Goal: Task Accomplishment & Management: Use online tool/utility

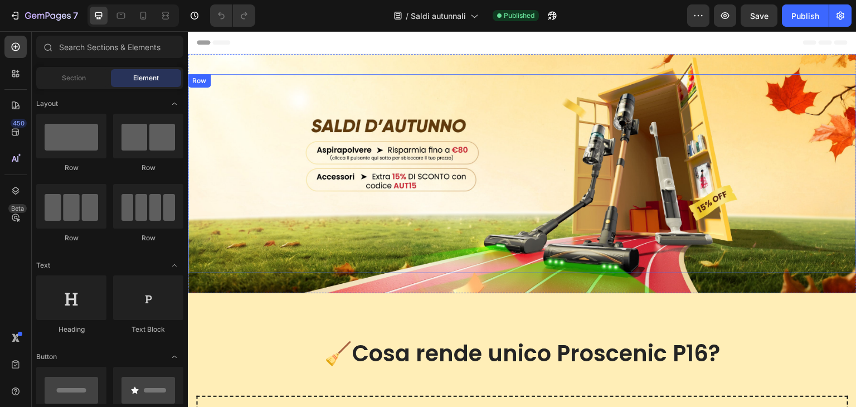
click at [534, 174] on div "Image Row" at bounding box center [522, 173] width 668 height 199
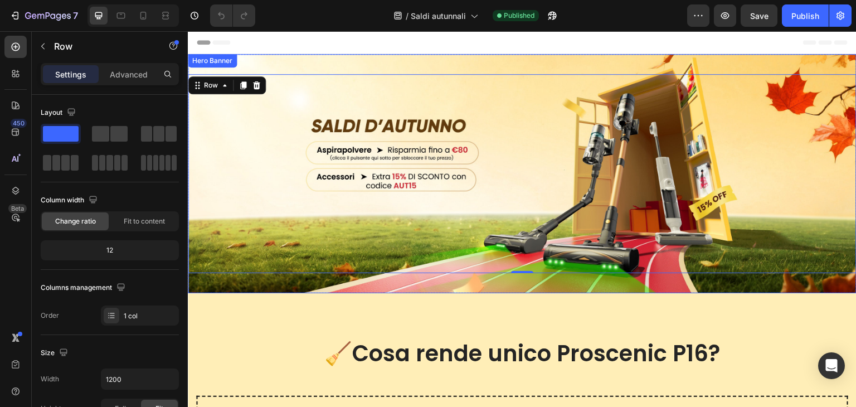
click at [299, 62] on div "Overlay" at bounding box center [522, 173] width 668 height 239
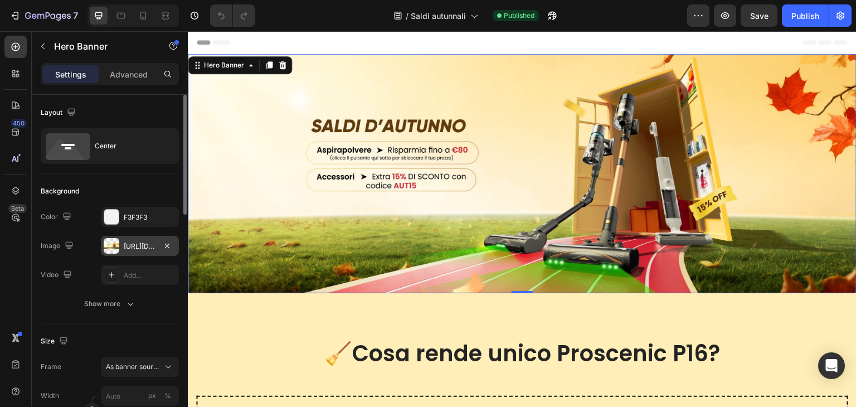
click at [135, 243] on div "[URL][DOMAIN_NAME]" at bounding box center [140, 246] width 32 height 10
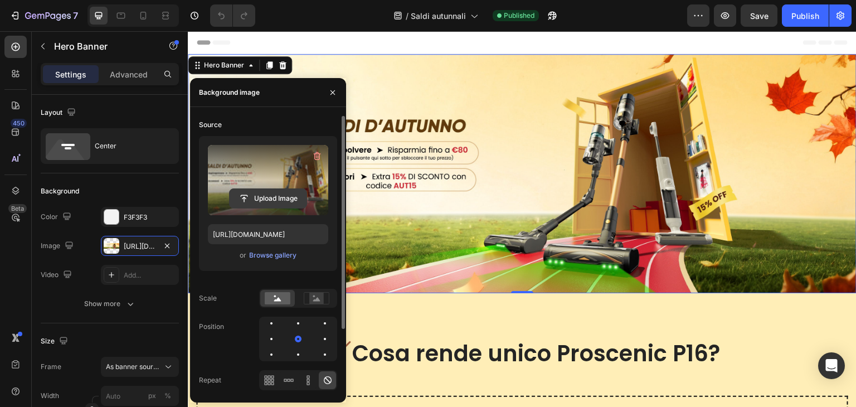
click at [266, 194] on input "file" at bounding box center [267, 198] width 77 height 19
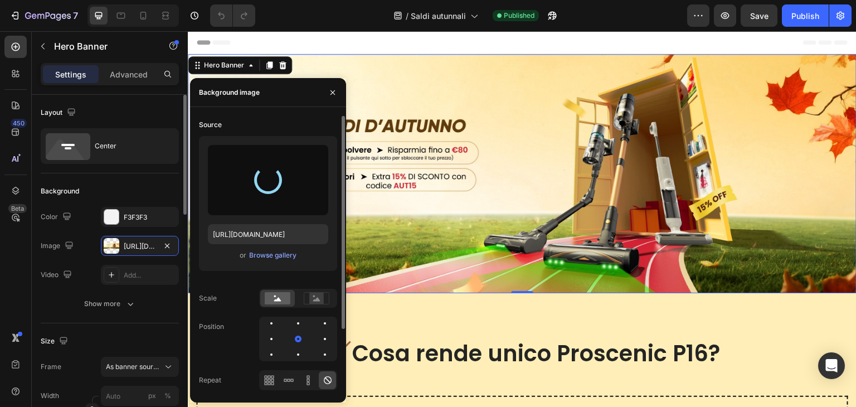
type input "[URL][DOMAIN_NAME]"
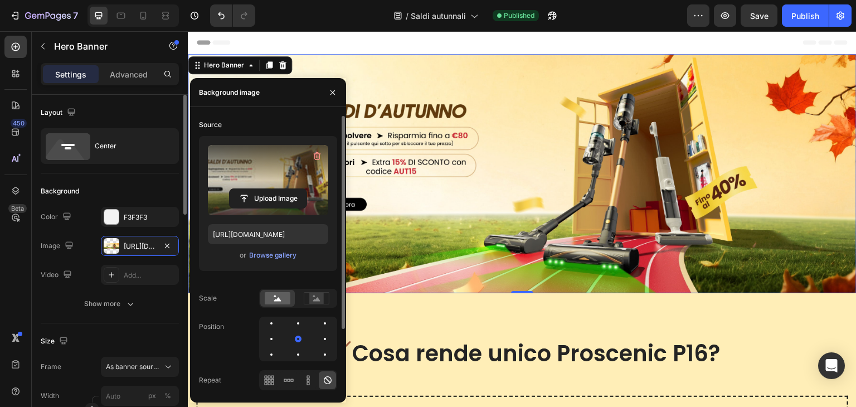
click at [124, 180] on div "Background The changes might be hidden by the image and the video. Color F3F3F3…" at bounding box center [110, 248] width 138 height 150
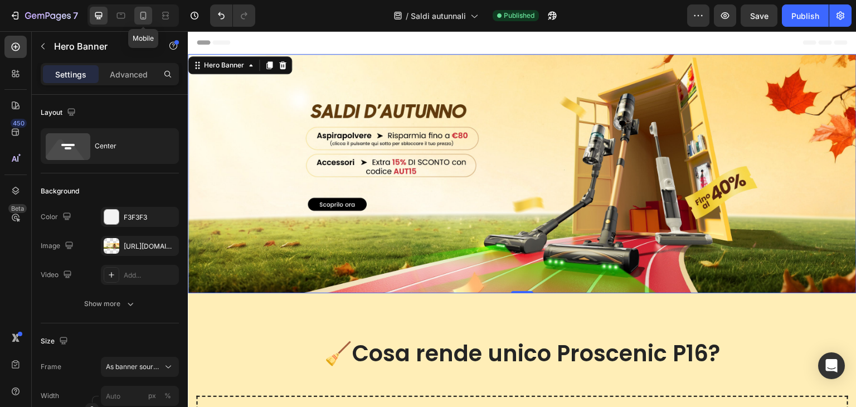
click at [146, 16] on icon at bounding box center [143, 15] width 11 height 11
type input "100"
type input "Auto"
type input "100%"
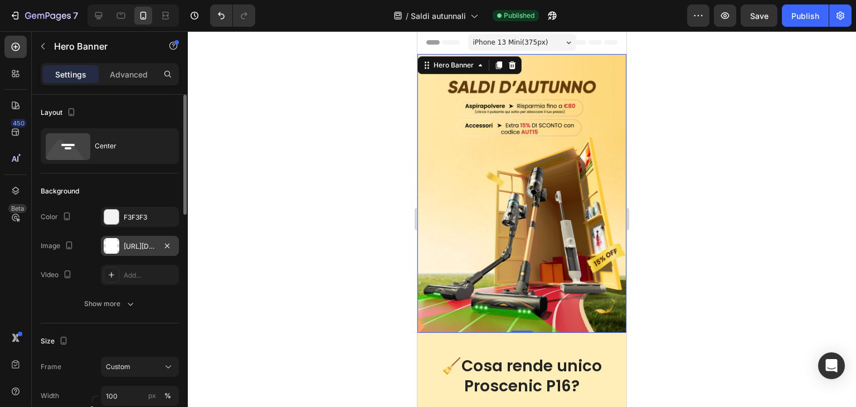
click at [125, 248] on div "[URL][DOMAIN_NAME]" at bounding box center [140, 246] width 32 height 10
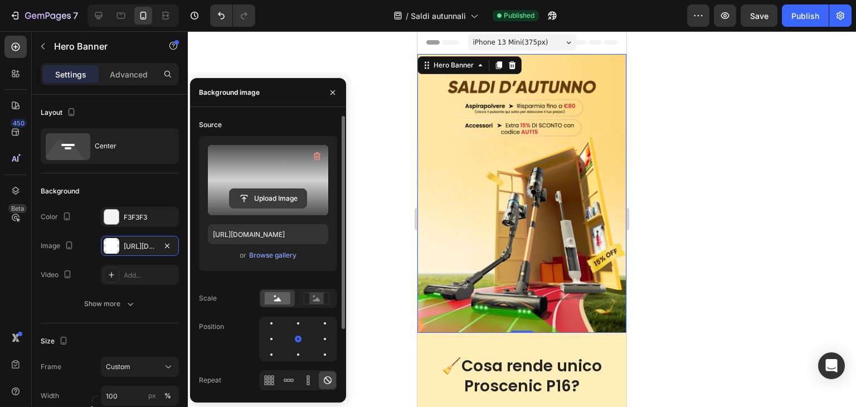
click at [258, 196] on input "file" at bounding box center [267, 198] width 77 height 19
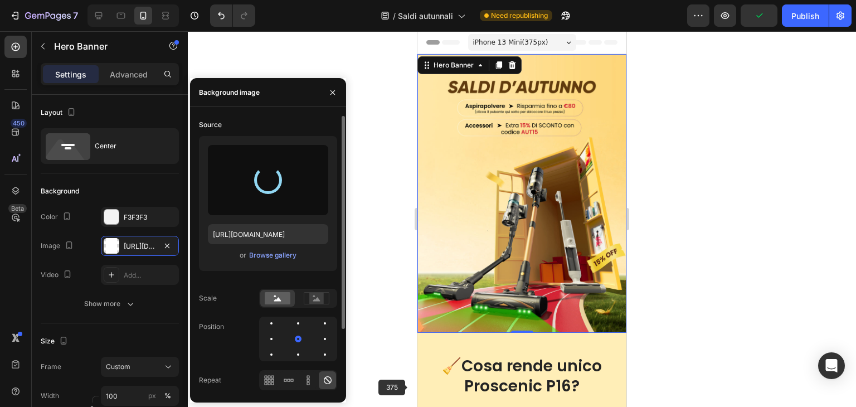
type input "[URL][DOMAIN_NAME]"
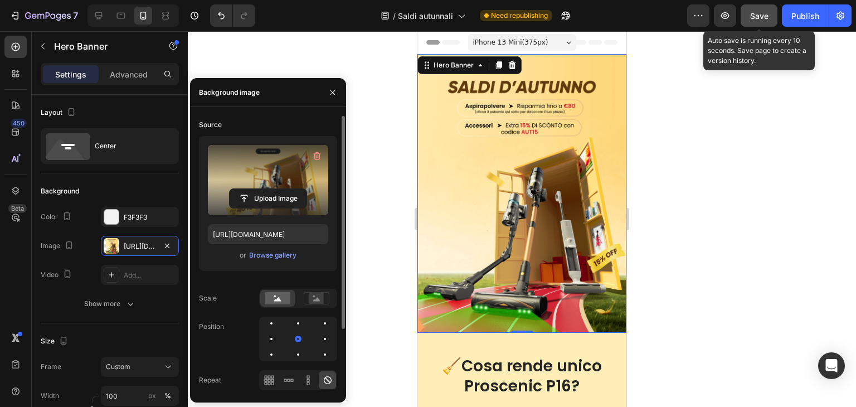
click at [752, 22] on button "Save" at bounding box center [758, 15] width 37 height 22
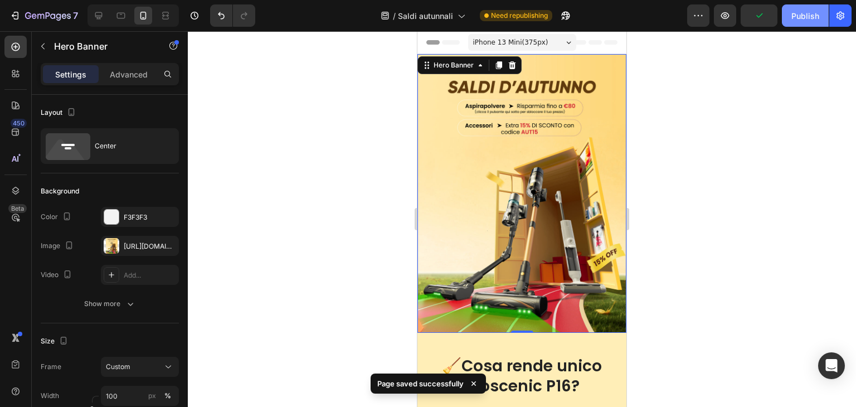
click at [811, 11] on div "Publish" at bounding box center [805, 16] width 28 height 12
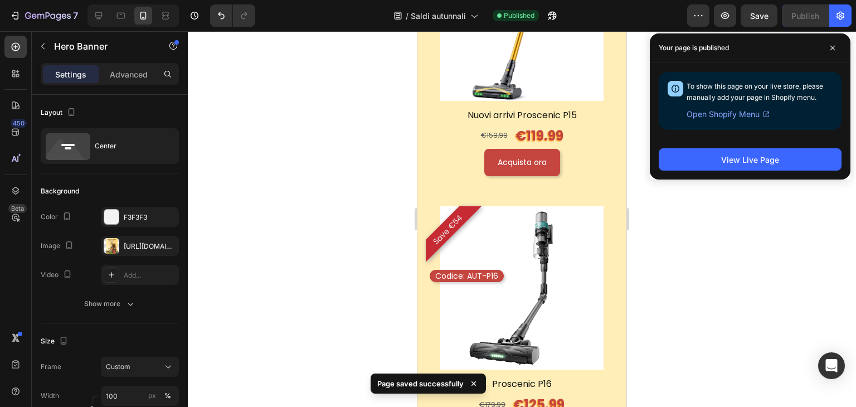
scroll to position [1170, 0]
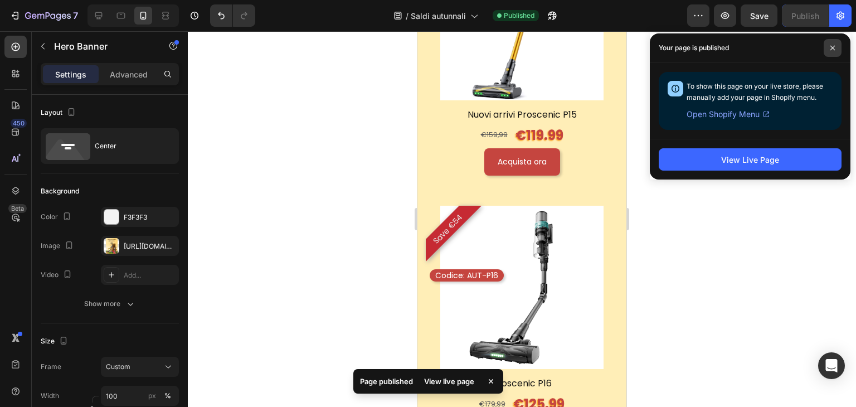
click at [824, 50] on span at bounding box center [832, 48] width 18 height 18
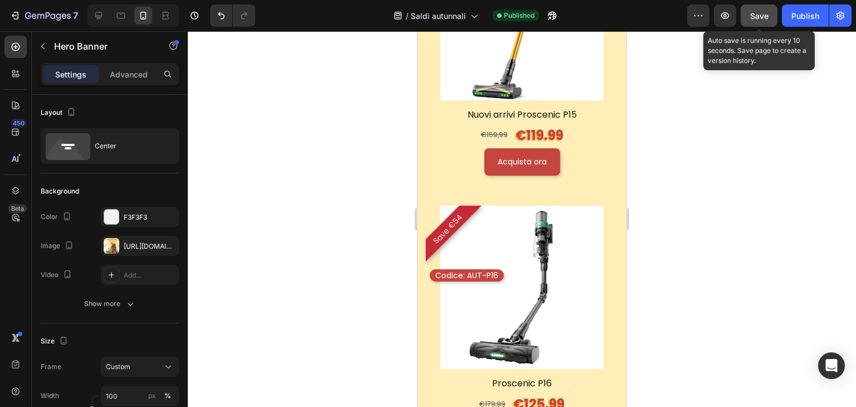
click at [759, 17] on span "Save" at bounding box center [759, 15] width 18 height 9
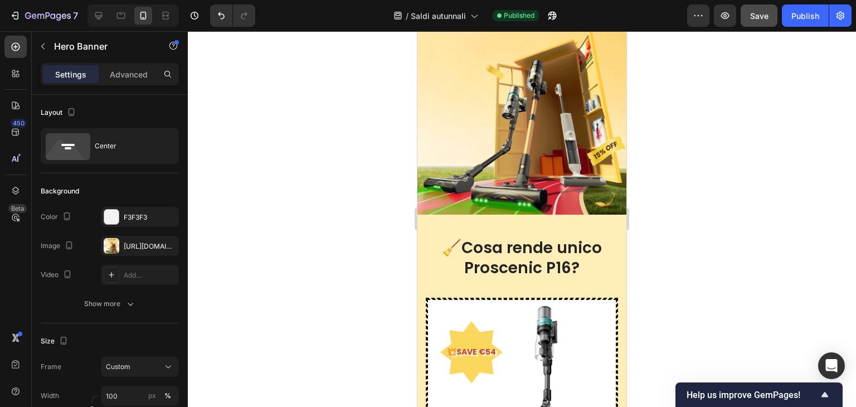
scroll to position [0, 0]
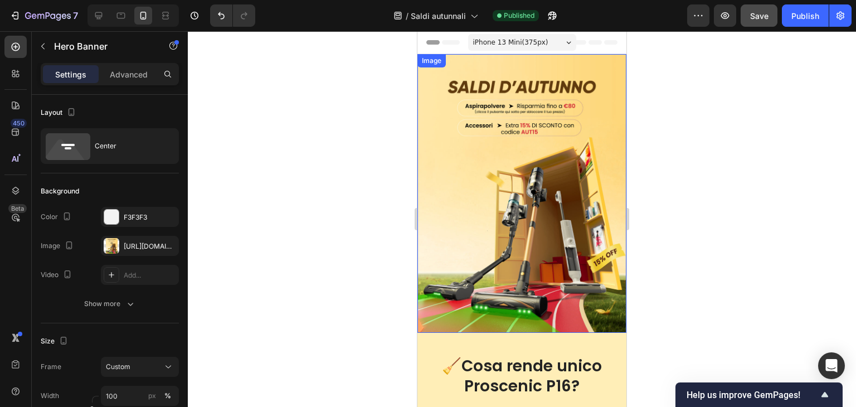
click at [568, 189] on img at bounding box center [521, 193] width 209 height 278
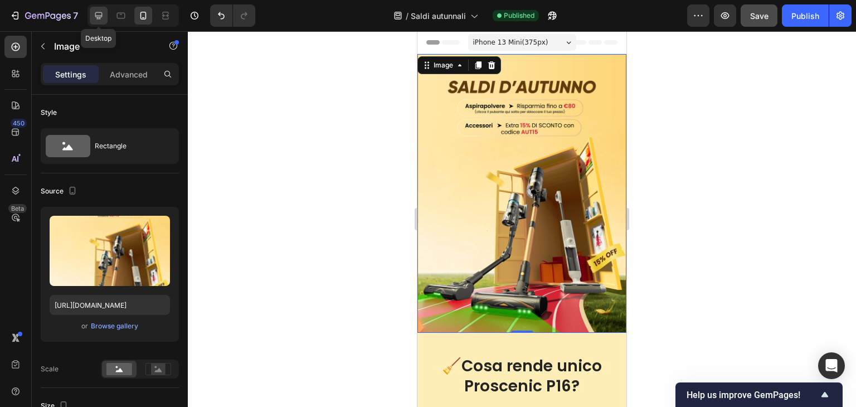
click at [103, 16] on icon at bounding box center [98, 15] width 11 height 11
type input "[URL][DOMAIN_NAME]"
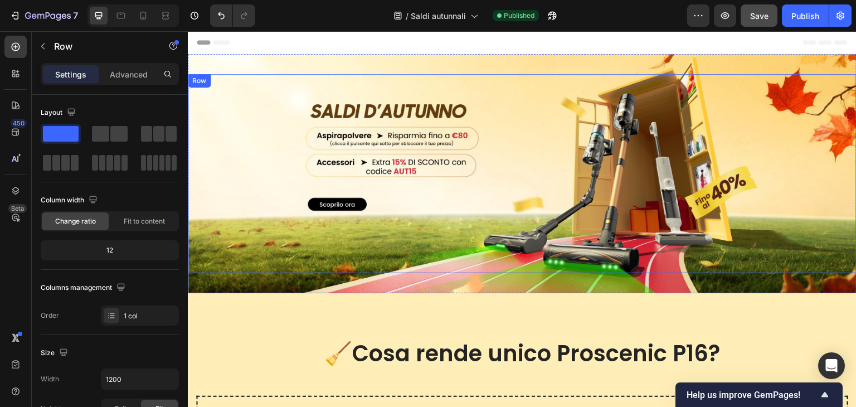
click at [499, 157] on div "Image 0 Row" at bounding box center [522, 173] width 668 height 199
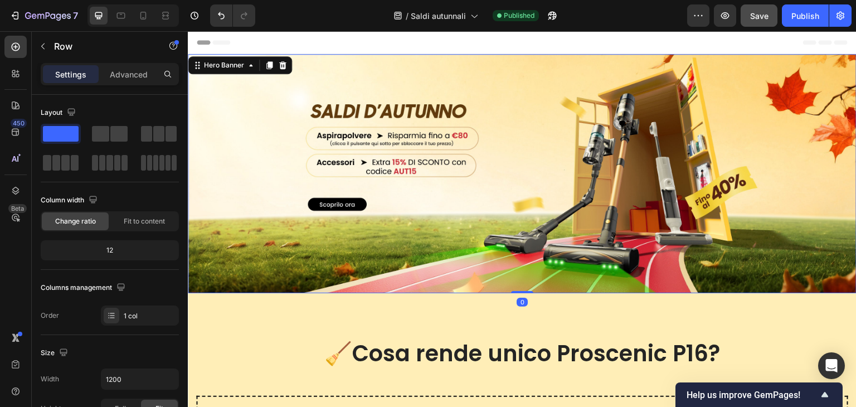
click at [276, 280] on div "Overlay" at bounding box center [522, 173] width 668 height 239
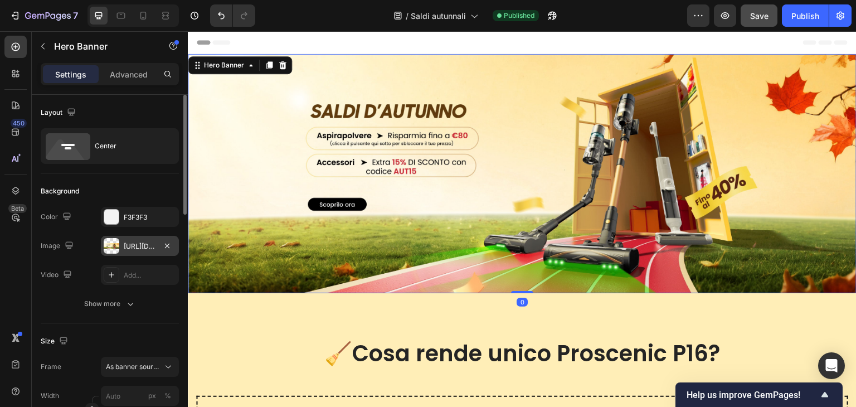
click at [140, 251] on div "[URL][DOMAIN_NAME]" at bounding box center [140, 246] width 78 height 20
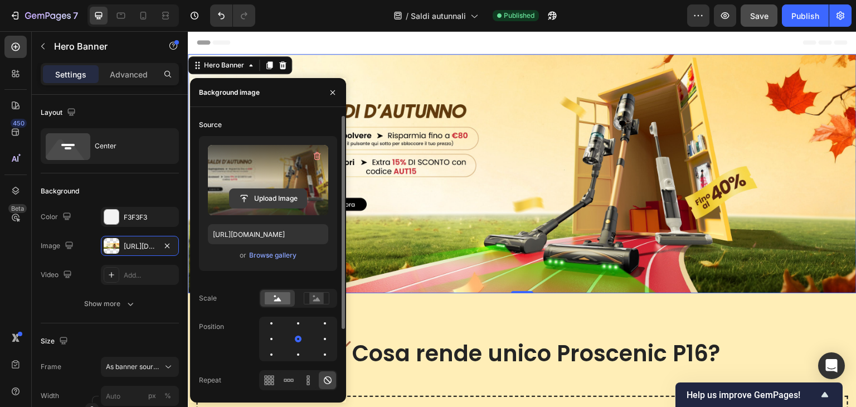
click at [263, 197] on input "file" at bounding box center [267, 198] width 77 height 19
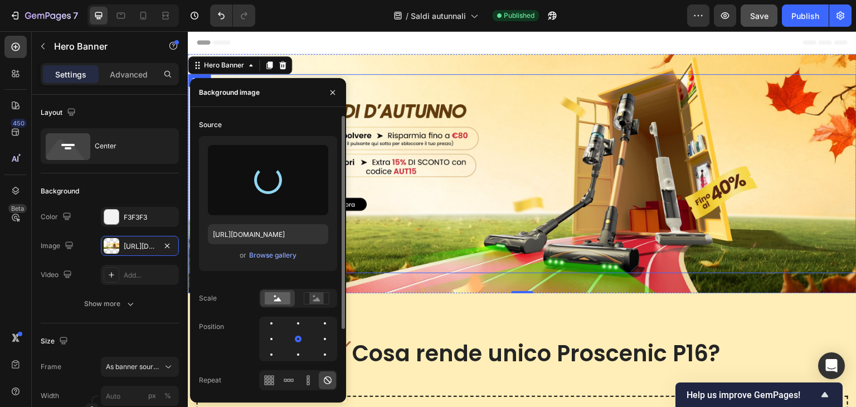
type input "[URL][DOMAIN_NAME]"
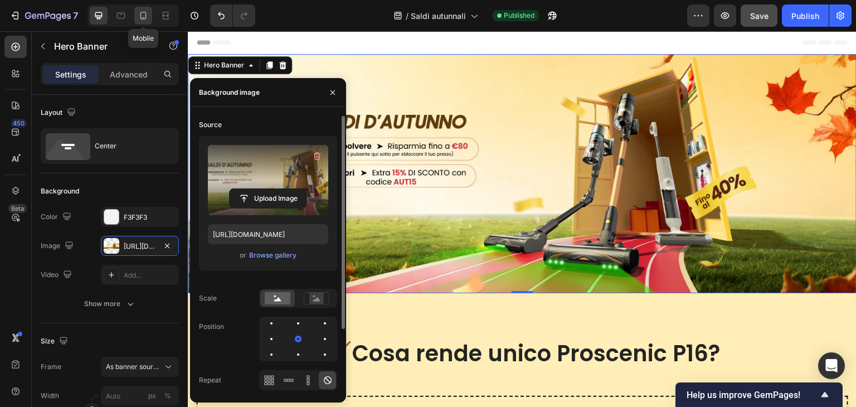
click at [135, 21] on div at bounding box center [143, 16] width 18 height 18
type input "100"
type input "Auto"
type input "100%"
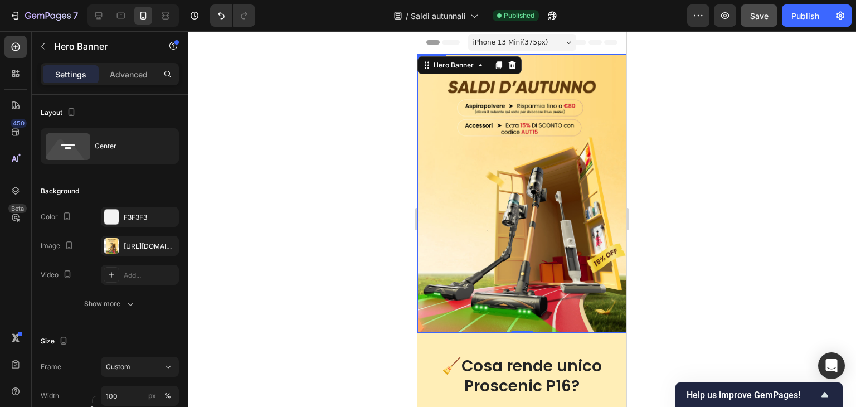
click at [502, 163] on img at bounding box center [521, 193] width 209 height 278
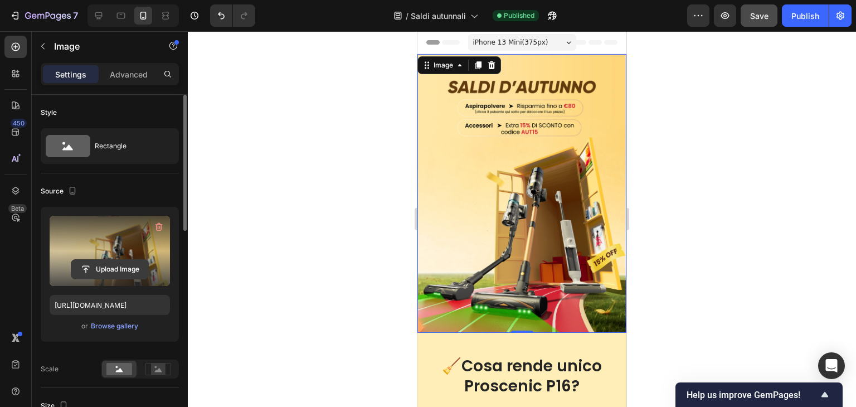
click at [116, 266] on input "file" at bounding box center [109, 269] width 77 height 19
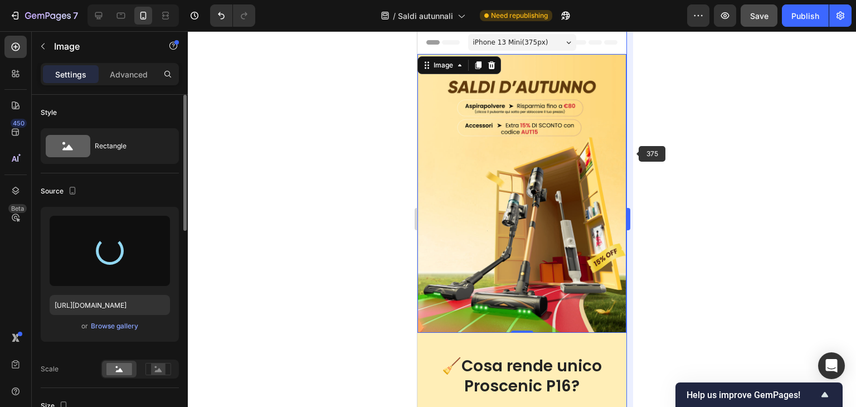
type input "[URL][DOMAIN_NAME]"
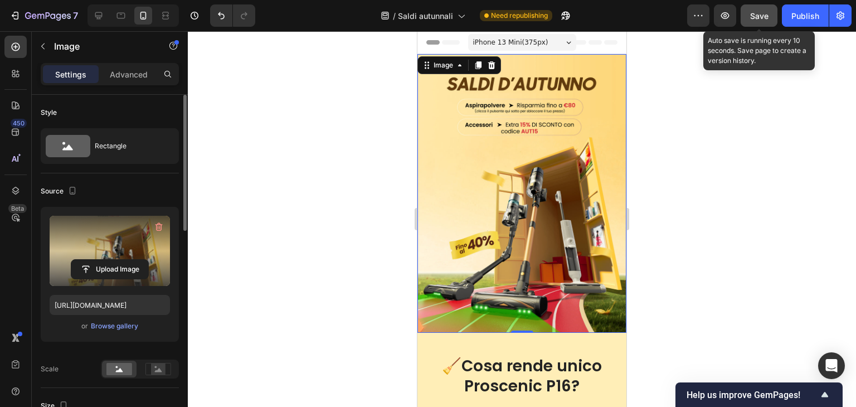
click at [750, 22] on button "Save" at bounding box center [758, 15] width 37 height 22
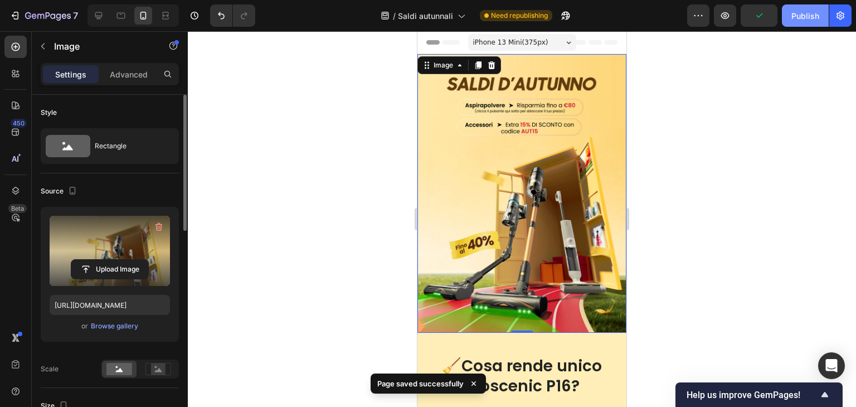
click at [802, 13] on div "Publish" at bounding box center [805, 16] width 28 height 12
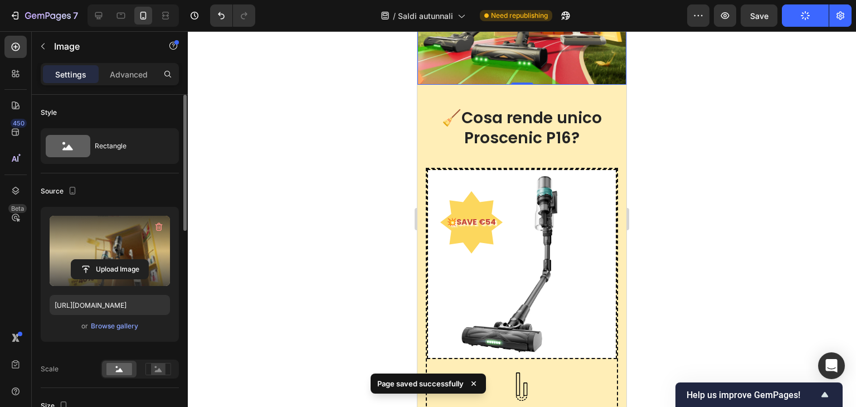
scroll to position [278, 0]
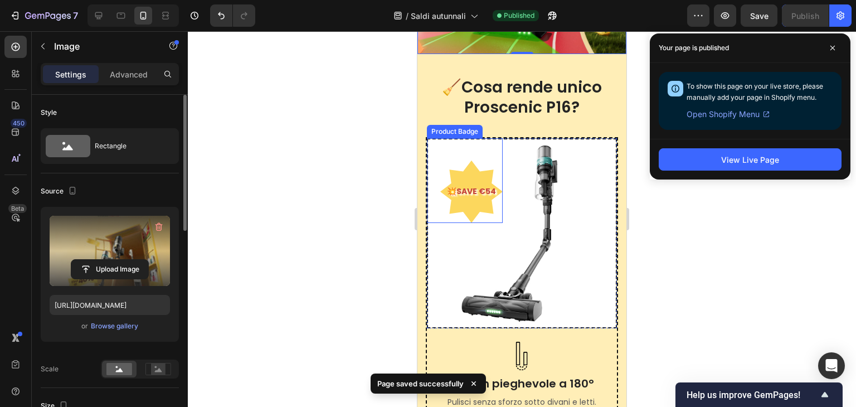
click at [487, 183] on pre "💥SAVE €54" at bounding box center [471, 191] width 62 height 27
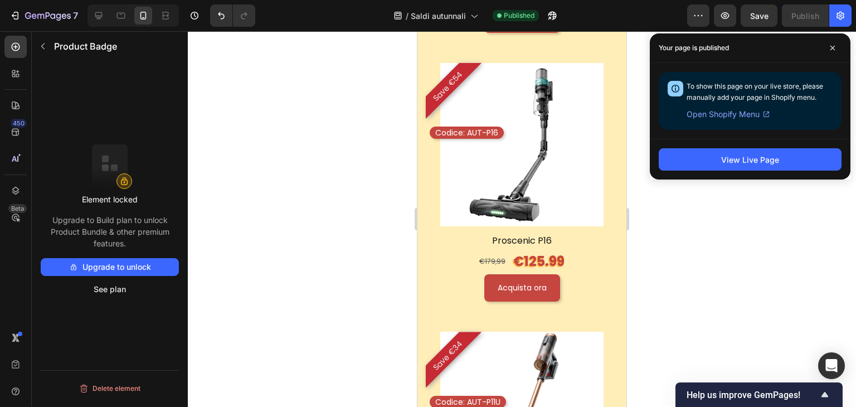
scroll to position [1337, 0]
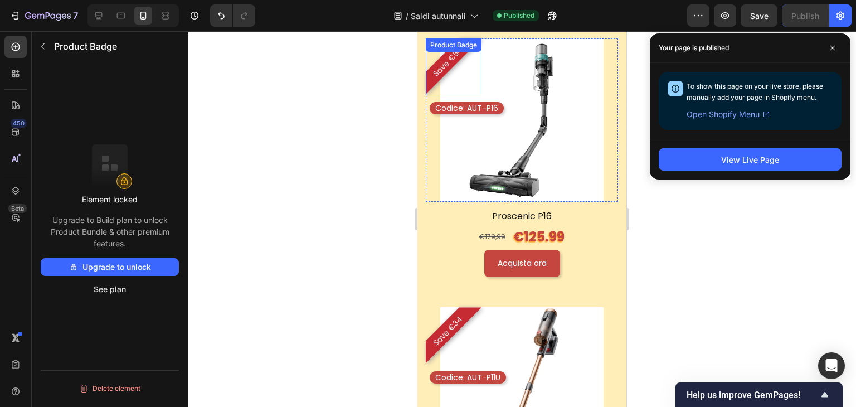
click at [452, 69] on pre "Save €54" at bounding box center [448, 62] width 50 height 50
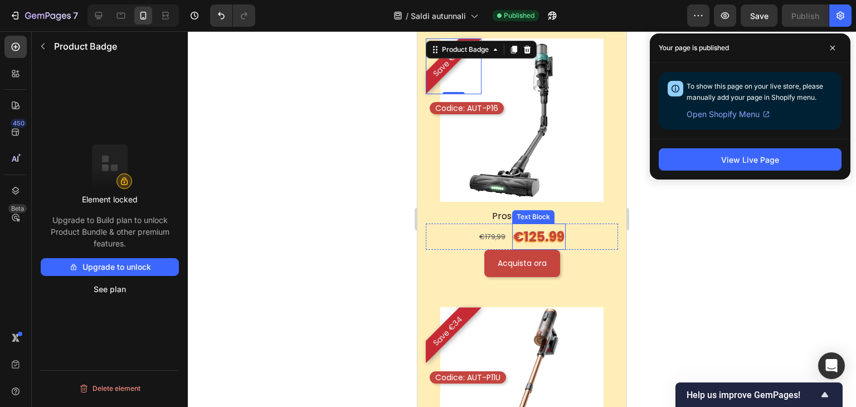
click at [513, 235] on p "€125.99" at bounding box center [538, 236] width 51 height 24
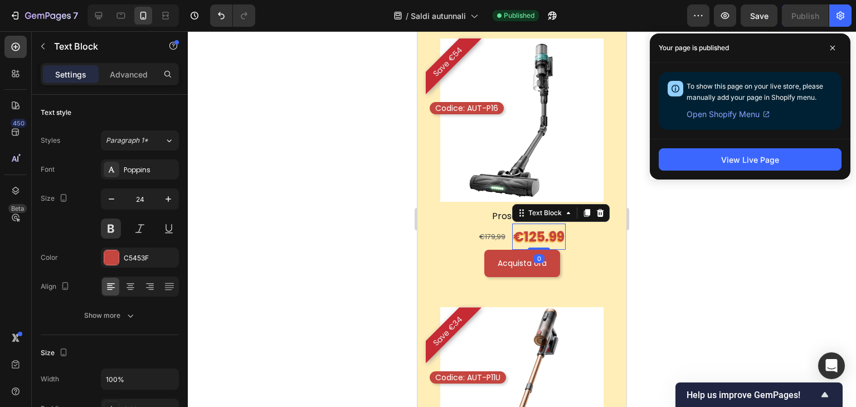
click at [513, 235] on p "€125.99" at bounding box center [538, 236] width 51 height 24
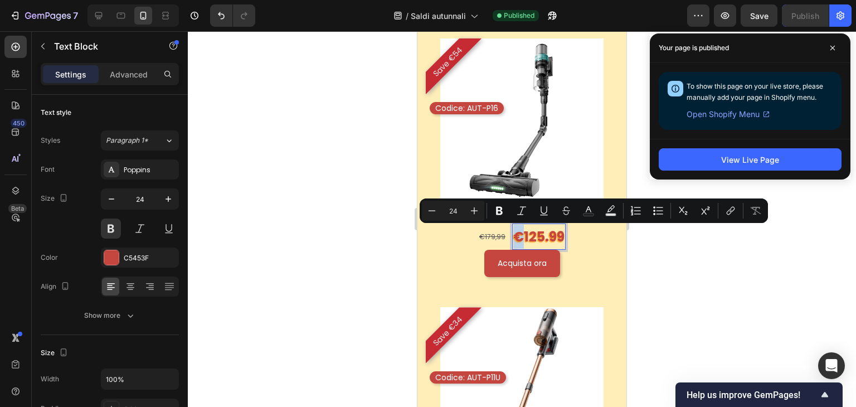
click at [513, 235] on p "€125.99" at bounding box center [538, 236] width 51 height 24
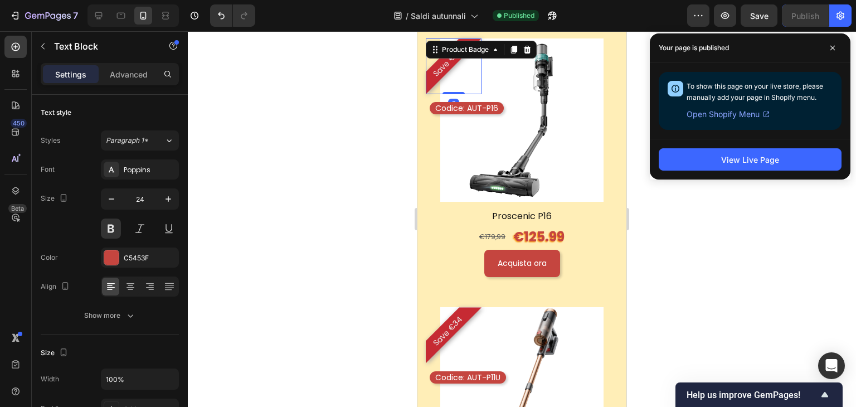
click at [468, 69] on div "Save €54" at bounding box center [454, 66] width 56 height 56
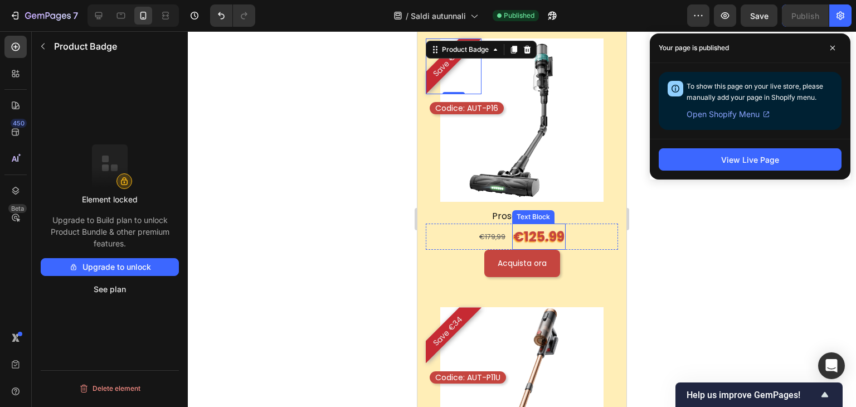
click at [512, 238] on div "€125.99" at bounding box center [538, 236] width 53 height 26
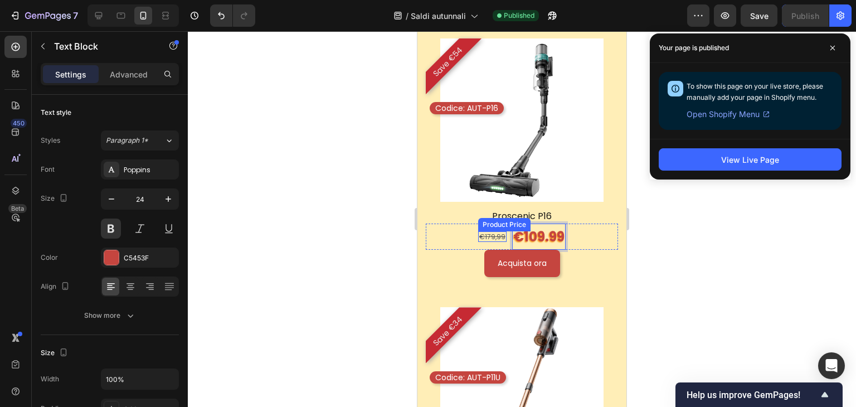
click at [497, 239] on div "€179,99" at bounding box center [492, 236] width 28 height 11
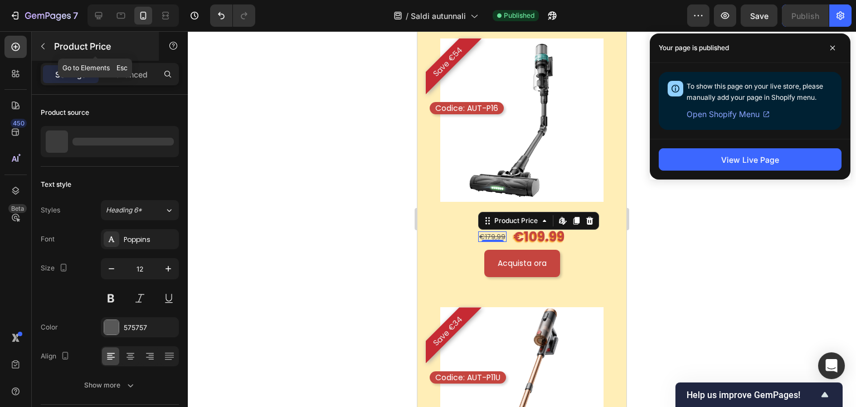
click at [44, 40] on button "button" at bounding box center [43, 46] width 18 height 18
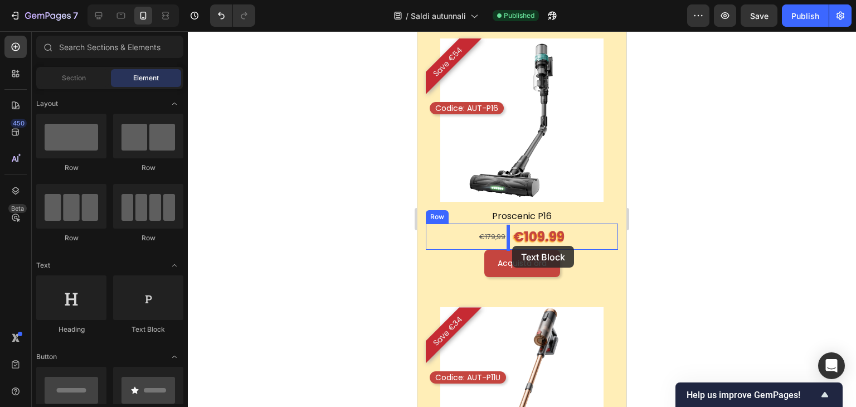
drag, startPoint x: 579, startPoint y: 340, endPoint x: 512, endPoint y: 246, distance: 115.4
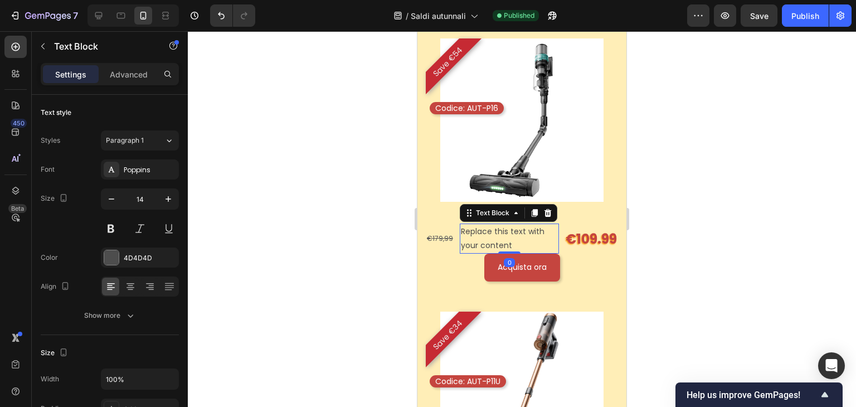
click at [519, 243] on div "Replace this text with your content" at bounding box center [509, 238] width 99 height 30
click at [519, 243] on p "Replace this text with your content" at bounding box center [509, 238] width 97 height 28
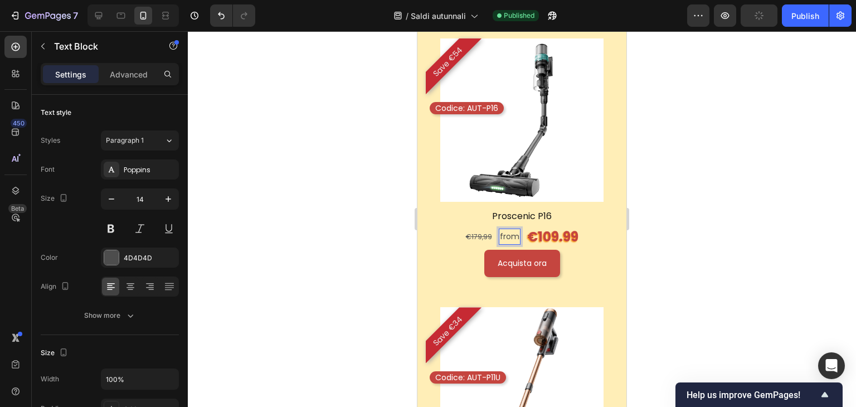
click at [746, 238] on div at bounding box center [522, 218] width 668 height 375
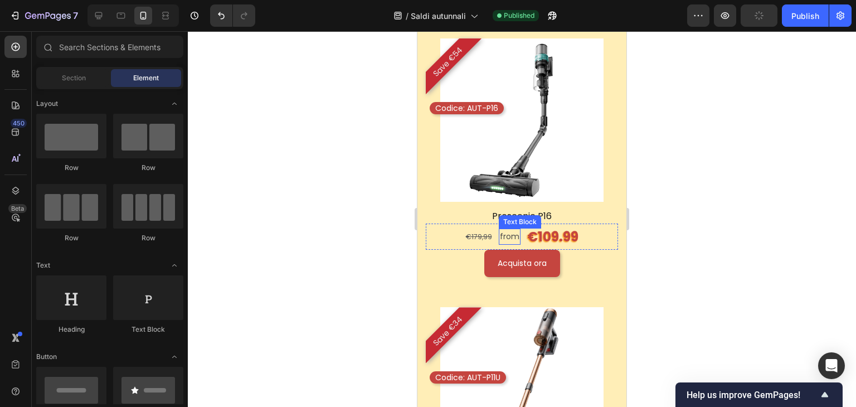
click at [501, 242] on p "from" at bounding box center [509, 236] width 19 height 14
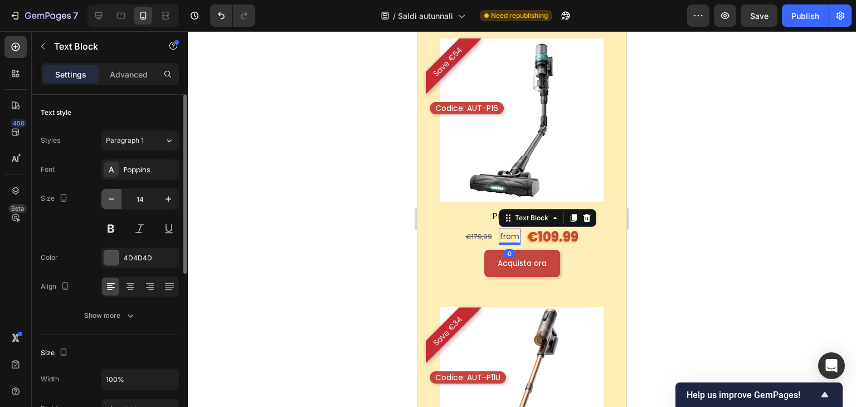
click at [114, 198] on icon "button" at bounding box center [111, 198] width 11 height 11
type input "12"
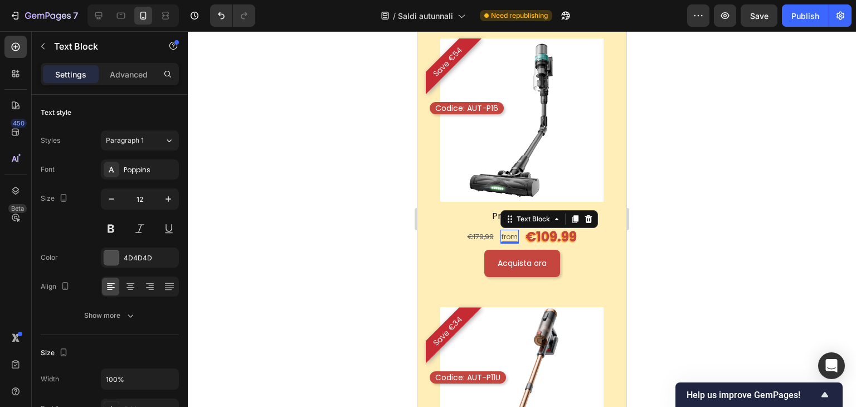
click at [807, 185] on div at bounding box center [522, 218] width 668 height 375
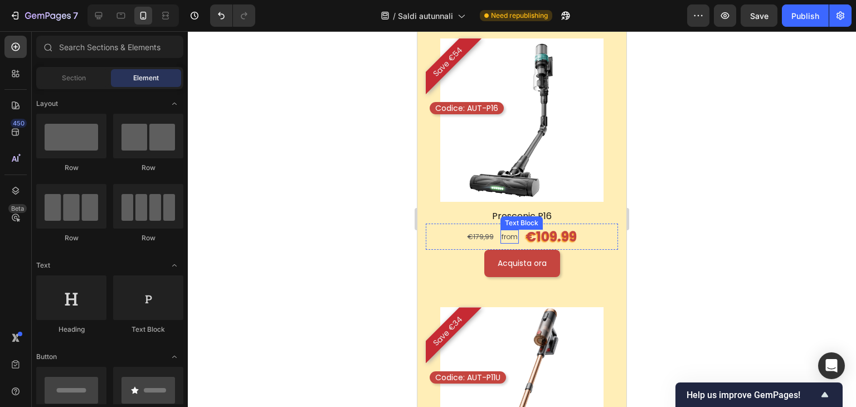
click at [510, 236] on p "from" at bounding box center [509, 237] width 16 height 12
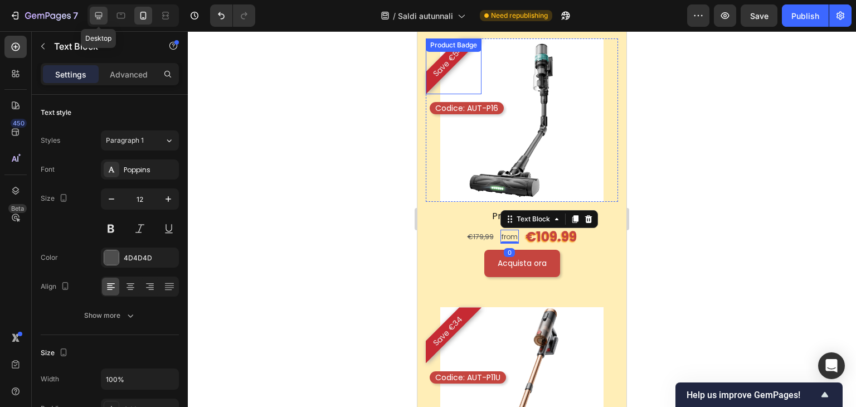
click at [102, 17] on icon at bounding box center [98, 15] width 11 height 11
type input "16"
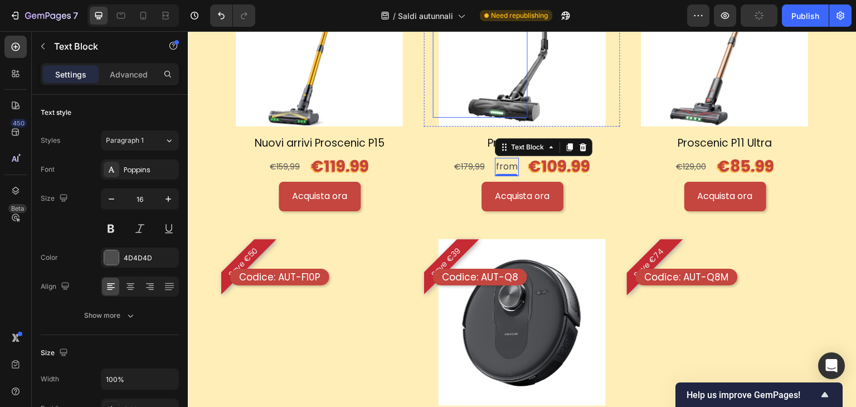
scroll to position [1133, 0]
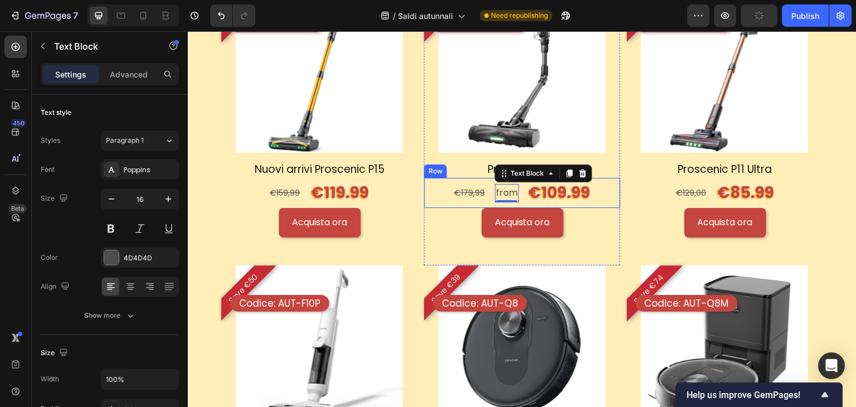
click at [590, 197] on div "€179,99 Product Price Product Price from Text Block 0 €109.99 Text Block Row" at bounding box center [522, 193] width 196 height 30
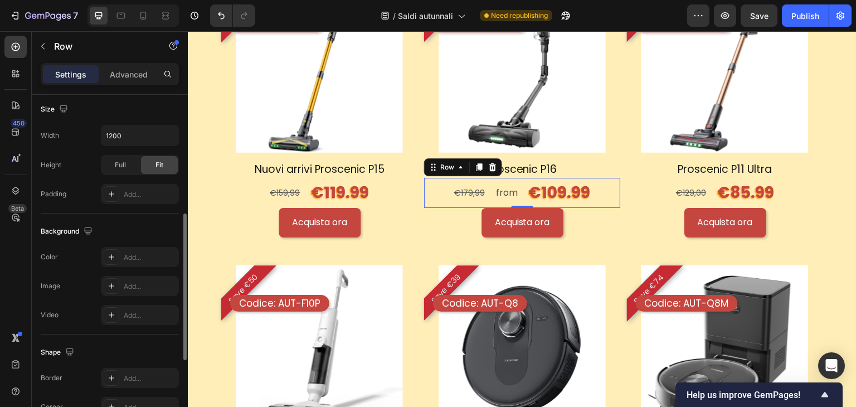
scroll to position [390, 0]
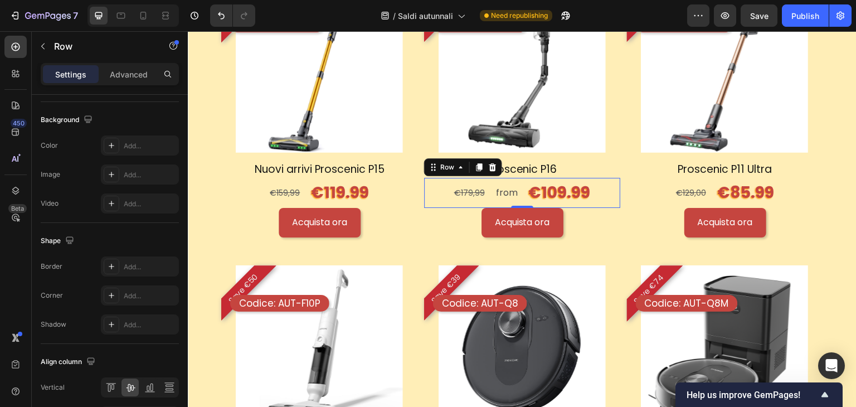
click at [520, 188] on div "€179,99 Product Price Product Price from Text Block €109.99 Text Block Row 0" at bounding box center [522, 193] width 196 height 30
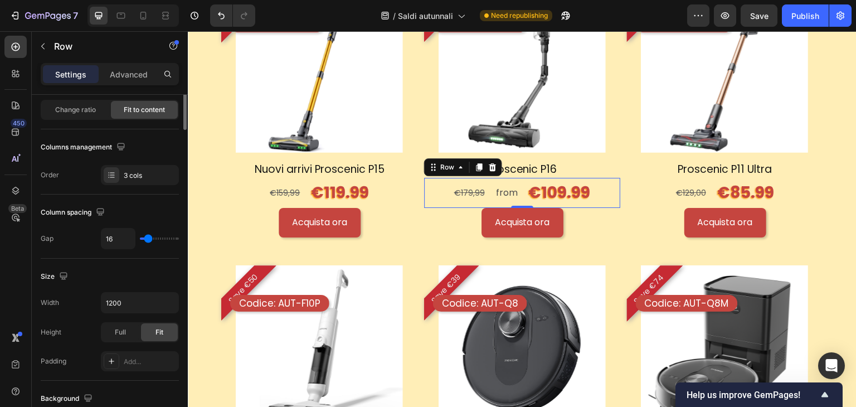
scroll to position [0, 0]
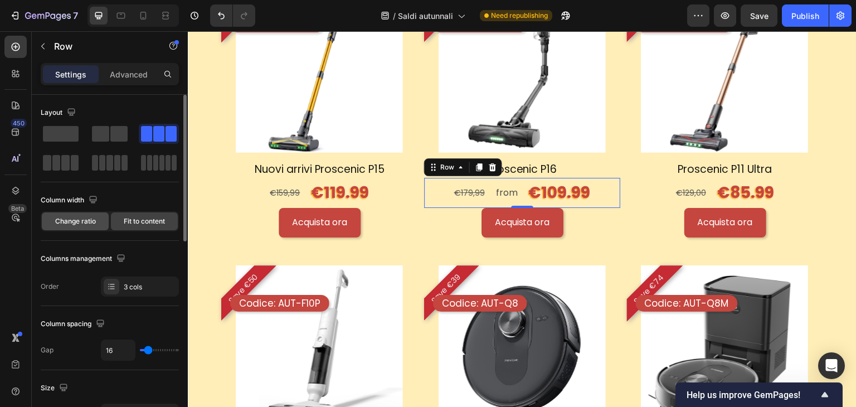
click at [71, 223] on span "Change ratio" at bounding box center [75, 221] width 41 height 10
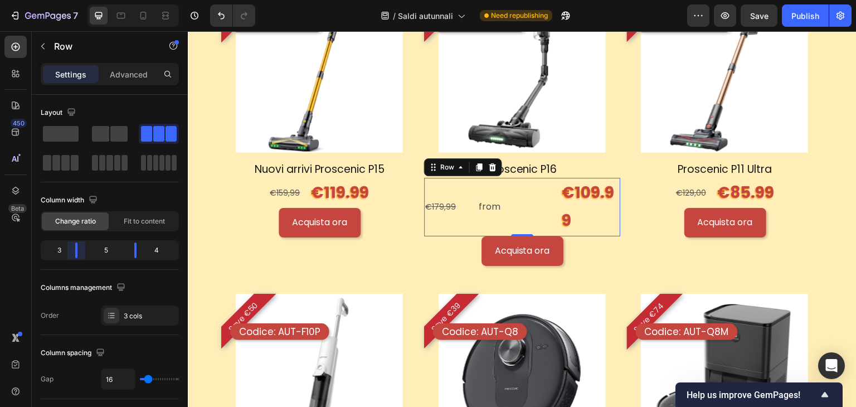
drag, startPoint x: 84, startPoint y: 253, endPoint x: 74, endPoint y: 243, distance: 14.2
click at [74, 0] on body "7 / Saldi autunnali Need republishing Preview Save Publish 450 Beta Sections(18…" at bounding box center [428, 0] width 856 height 0
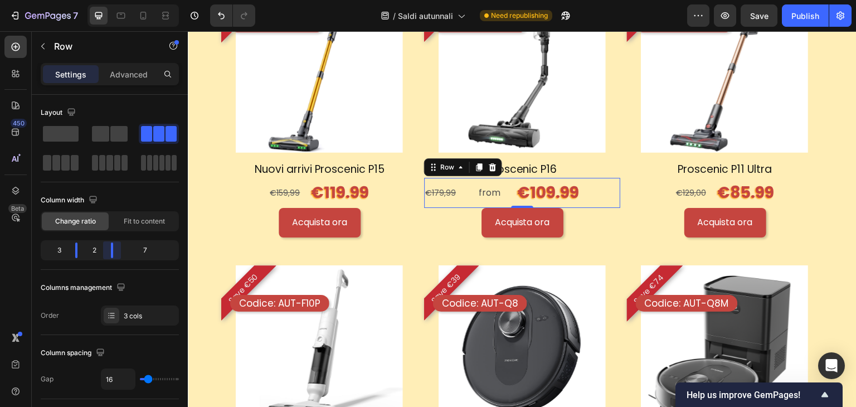
drag, startPoint x: 132, startPoint y: 247, endPoint x: 104, endPoint y: 247, distance: 28.4
click at [104, 0] on body "7 / Saldi autunnali Need republishing Preview Save Publish 450 Beta Sections(18…" at bounding box center [428, 0] width 856 height 0
click at [436, 191] on div "€179,99" at bounding box center [446, 193] width 45 height 12
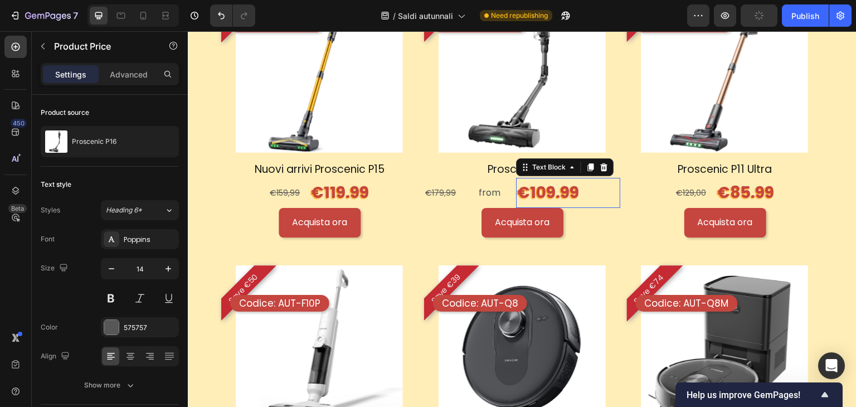
click at [585, 192] on p "€109.99" at bounding box center [568, 193] width 102 height 28
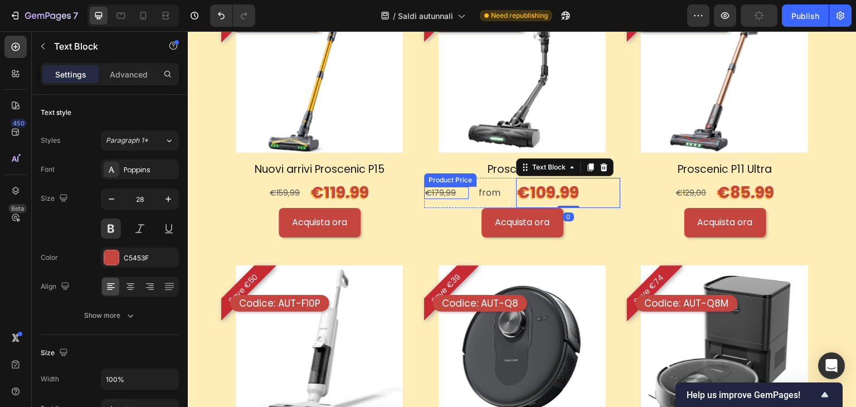
click at [446, 192] on div "€179,99" at bounding box center [446, 193] width 45 height 12
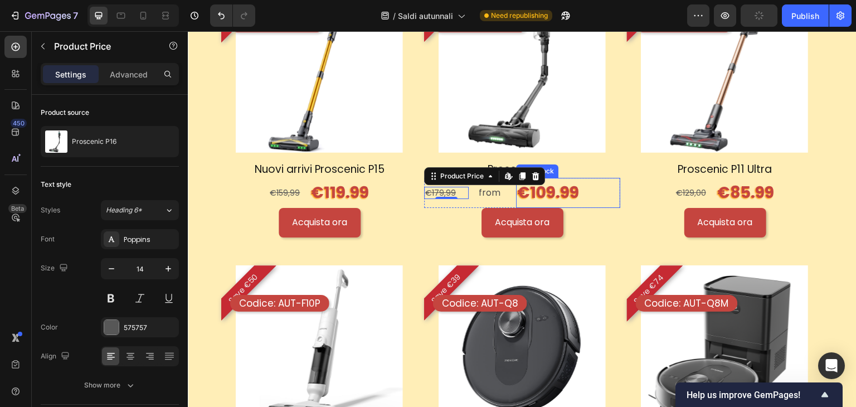
click at [603, 186] on p "€109.99" at bounding box center [568, 193] width 102 height 28
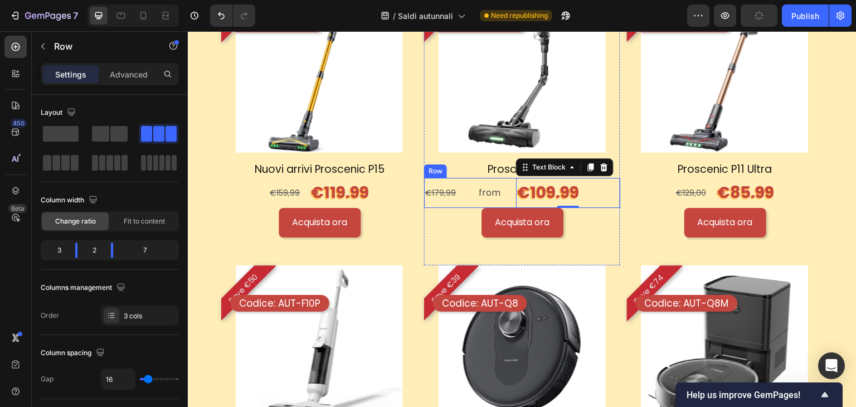
click at [463, 200] on div "€179,99 Product Price Product Price" at bounding box center [446, 193] width 45 height 30
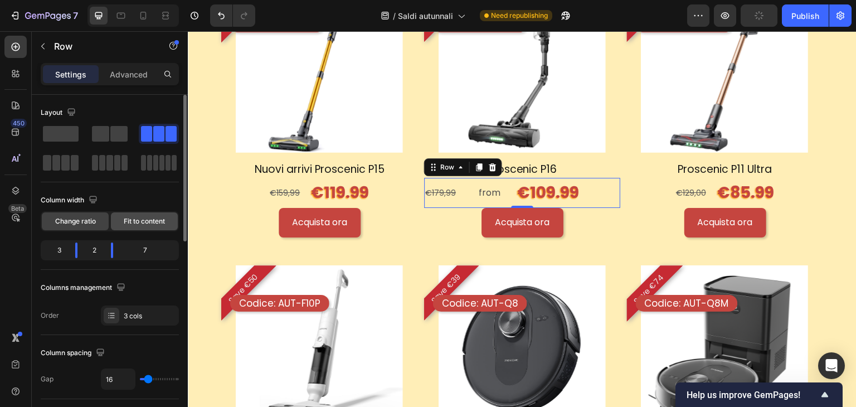
click at [137, 226] on span "Fit to content" at bounding box center [144, 221] width 41 height 10
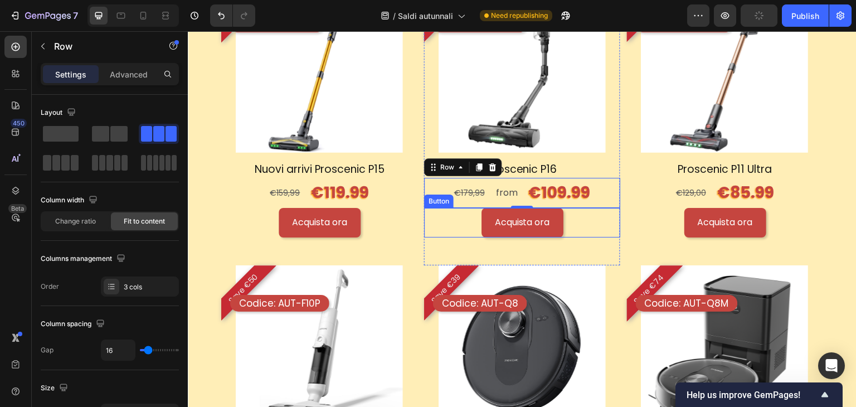
click at [606, 230] on div "Acquista ora Button" at bounding box center [522, 223] width 196 height 30
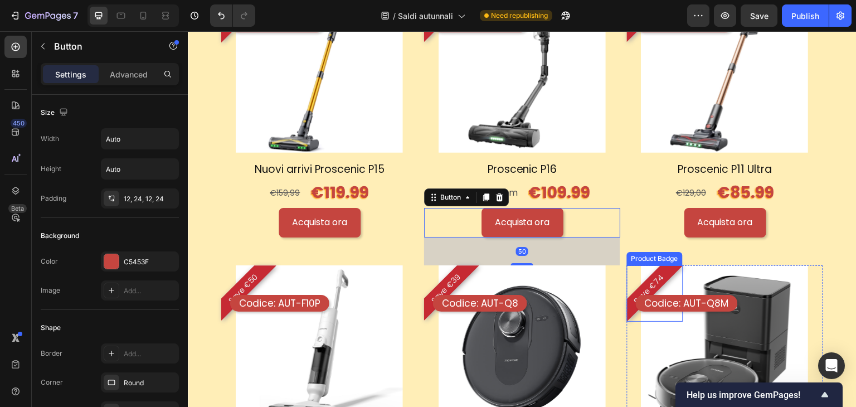
click at [625, 301] on pre "Save €74" at bounding box center [649, 290] width 50 height 50
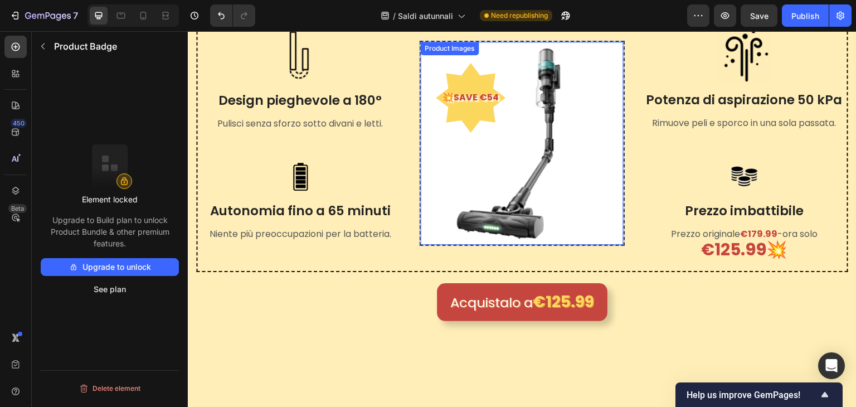
scroll to position [391, 0]
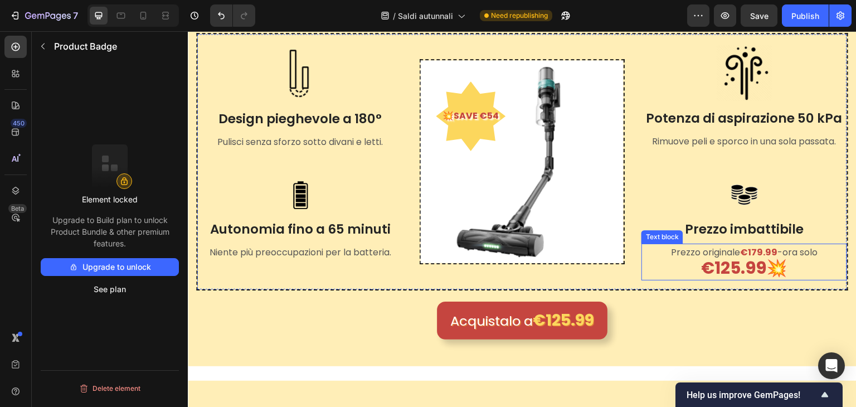
click at [734, 270] on strong "€125.99💥" at bounding box center [744, 268] width 86 height 24
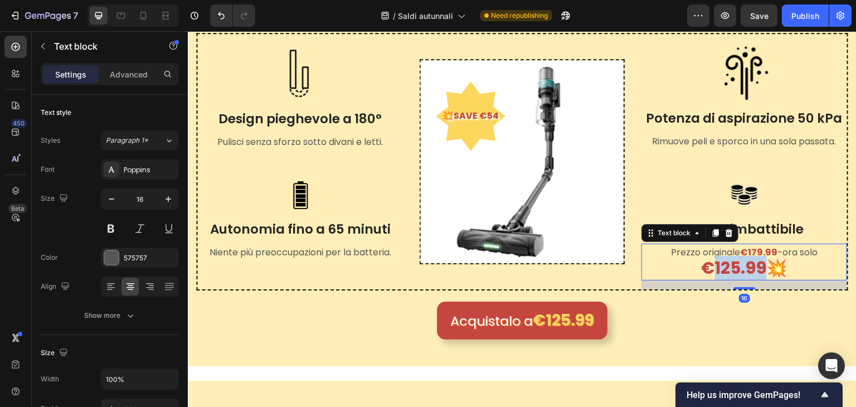
click at [734, 270] on strong "€125.99💥" at bounding box center [744, 268] width 86 height 24
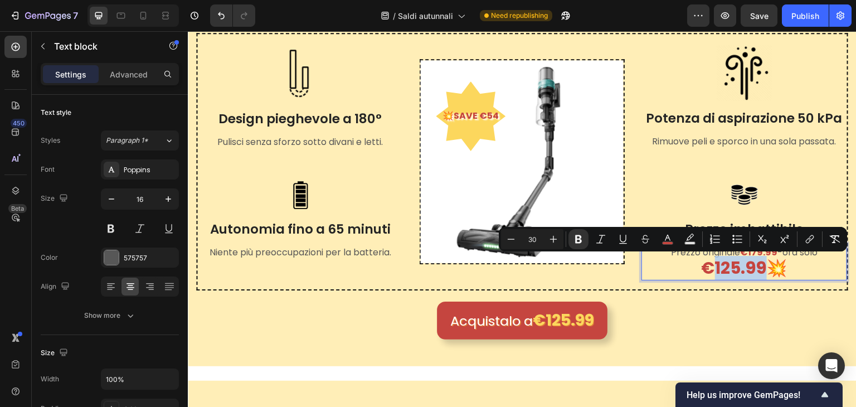
click at [722, 268] on strong "€125.99💥" at bounding box center [744, 268] width 86 height 24
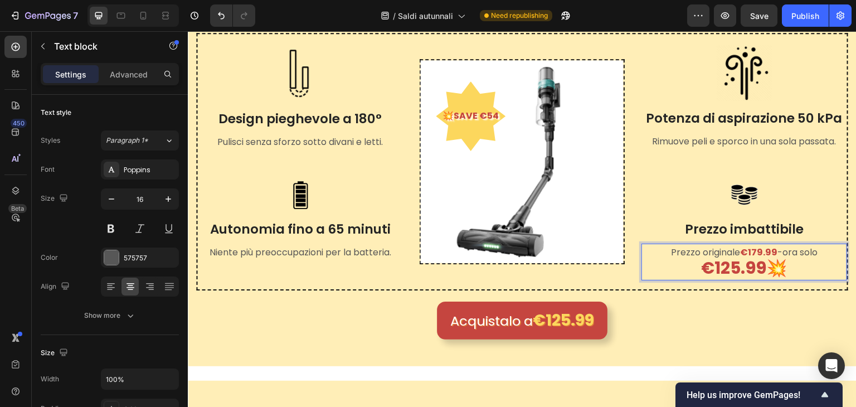
click at [727, 266] on strong "€125.99💥" at bounding box center [744, 268] width 86 height 24
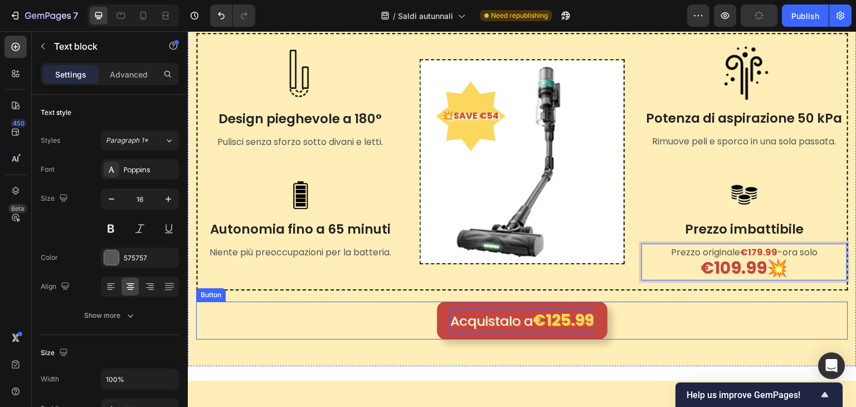
click at [535, 315] on strong "€125.99" at bounding box center [562, 320] width 61 height 22
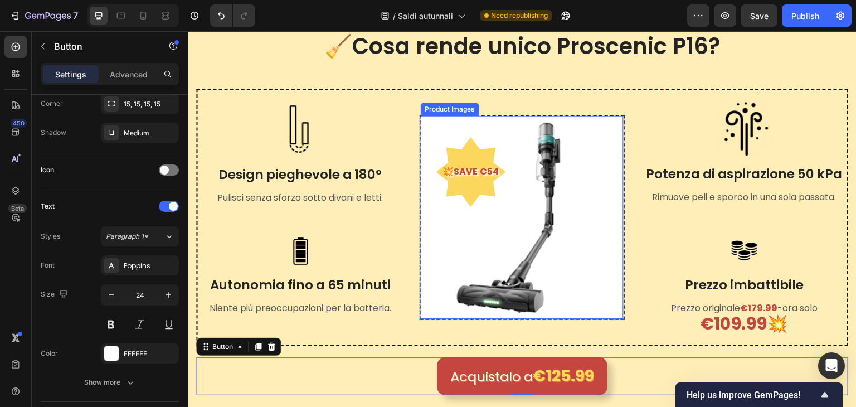
scroll to position [502, 0]
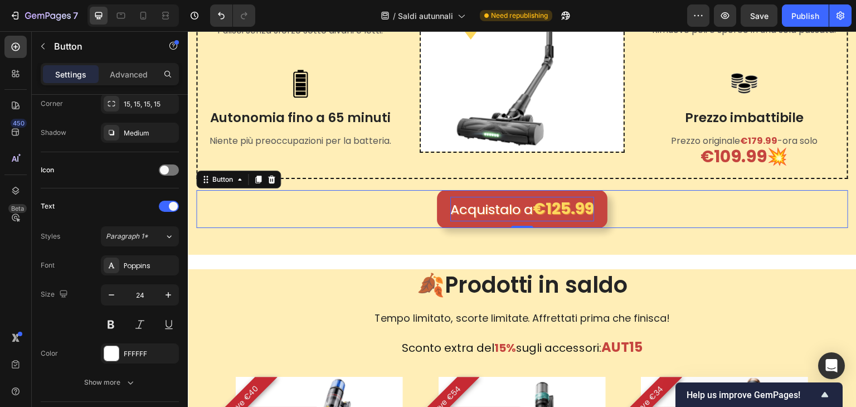
click at [576, 208] on strong "€125.99" at bounding box center [562, 209] width 61 height 22
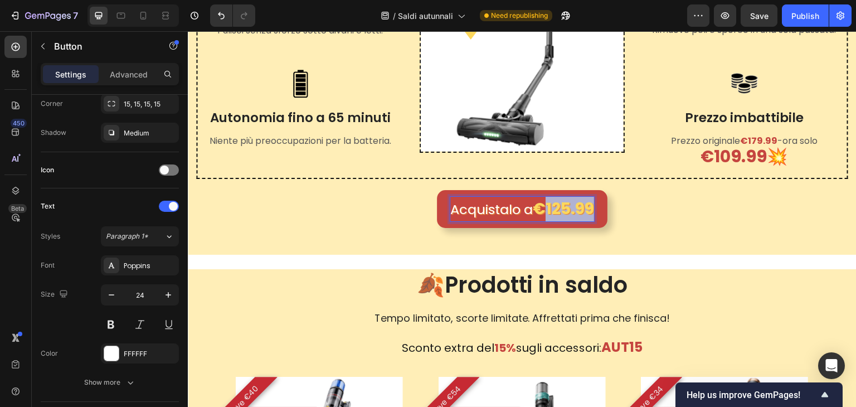
click at [576, 208] on strong "€125.99" at bounding box center [562, 209] width 61 height 22
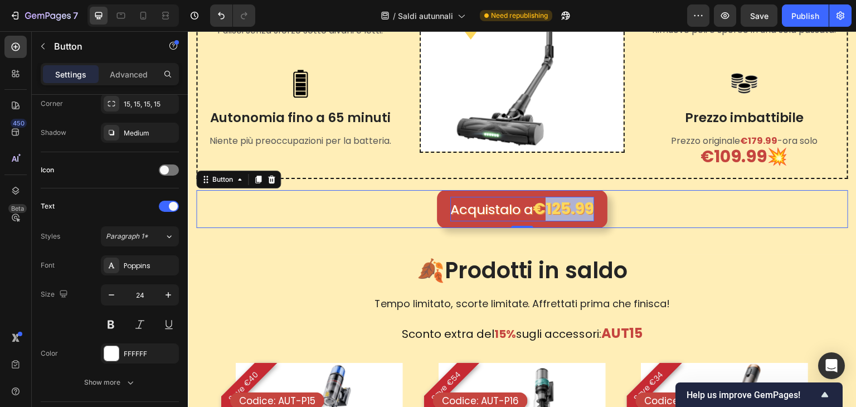
click at [566, 208] on strong "€125.99" at bounding box center [562, 209] width 61 height 22
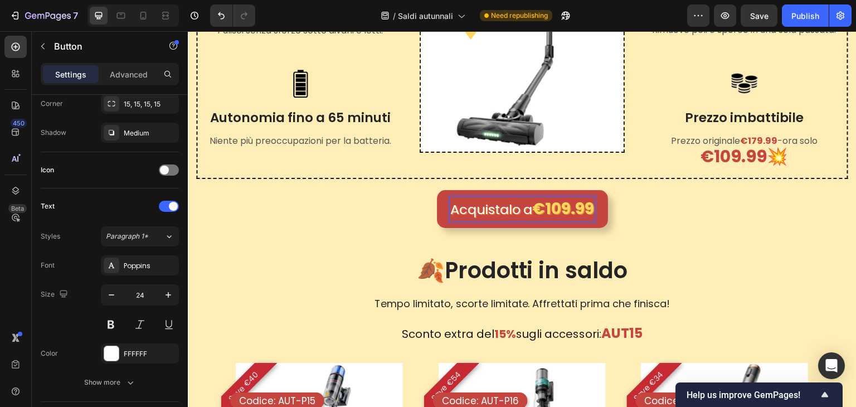
click at [528, 211] on p "Acquistalo a €109.99" at bounding box center [522, 209] width 144 height 25
click at [532, 206] on strong "€109.99" at bounding box center [563, 209] width 62 height 22
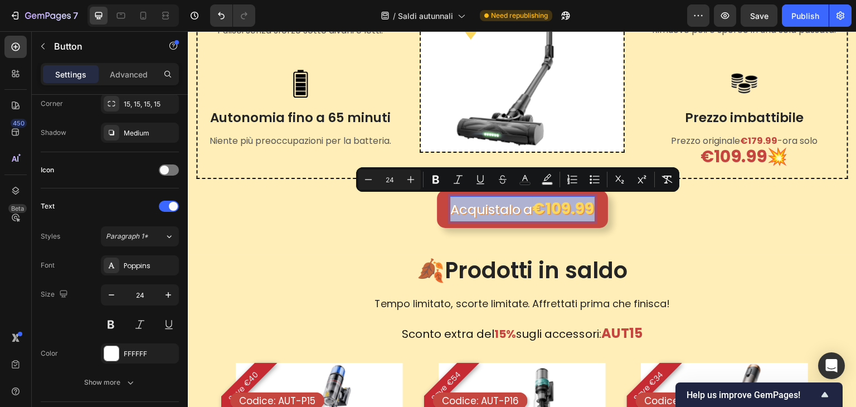
drag, startPoint x: 446, startPoint y: 209, endPoint x: 604, endPoint y: 206, distance: 158.2
click at [604, 206] on link "Acquistalo a €109.99" at bounding box center [522, 209] width 171 height 38
click at [772, 144] on strong "€109.99💥" at bounding box center [744, 156] width 87 height 24
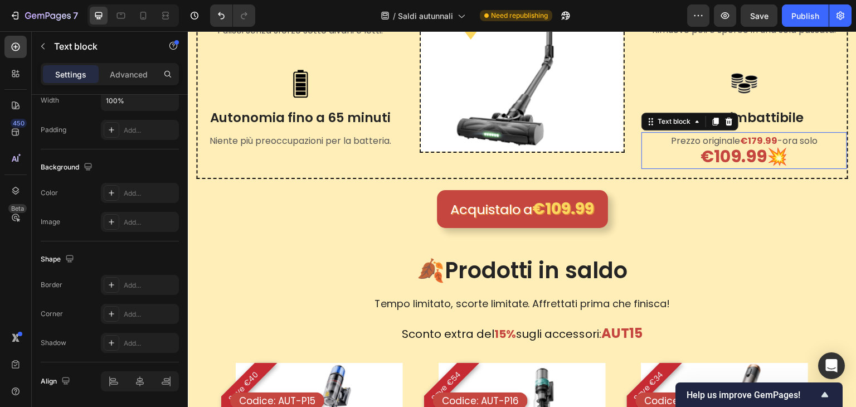
scroll to position [0, 0]
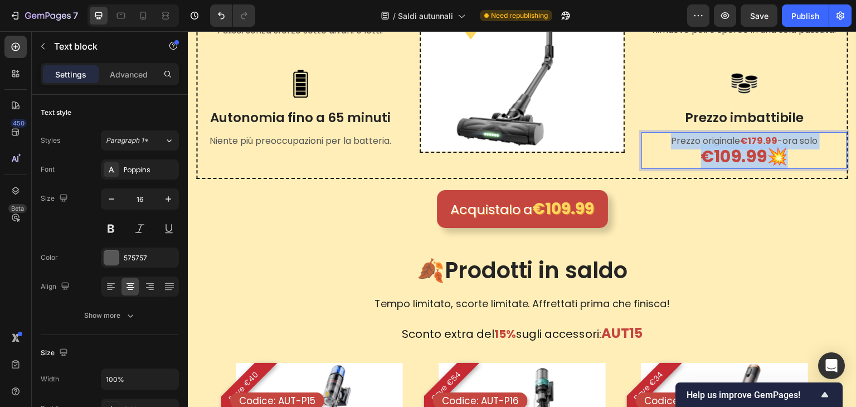
drag, startPoint x: 779, startPoint y: 152, endPoint x: 652, endPoint y: 143, distance: 126.7
click at [652, 143] on p "Prezzo originale €179.99 -ora solo €109.99💥" at bounding box center [743, 150] width 203 height 35
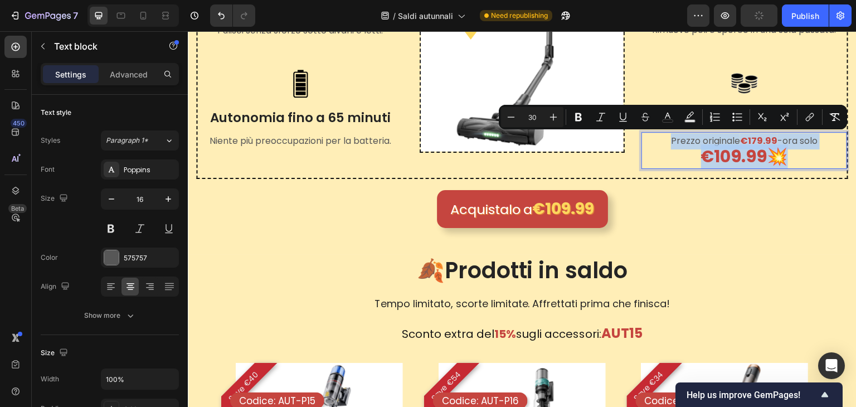
copy p "Prezzo originale €179.99 -ora solo €109.99💥"
click at [767, 155] on strong "€109.99💥" at bounding box center [744, 156] width 87 height 24
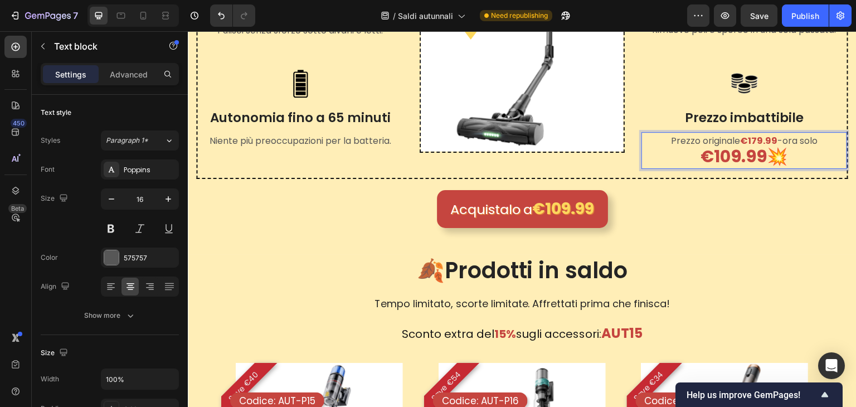
click at [690, 158] on p "Prezzo originale €179.99 -ora solo €109.99💥" at bounding box center [743, 150] width 203 height 35
click at [828, 141] on p "Prezzo originale €179.99 -ora solo €109.99💥" at bounding box center [743, 150] width 203 height 35
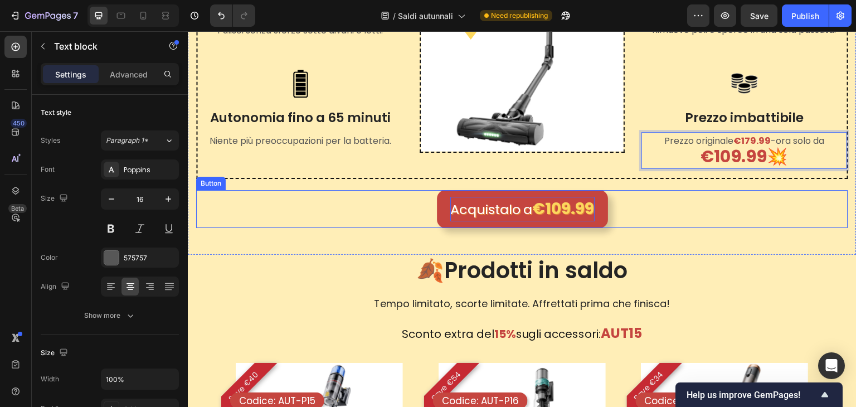
click at [515, 201] on p "Acquistalo a €109.99" at bounding box center [522, 209] width 144 height 25
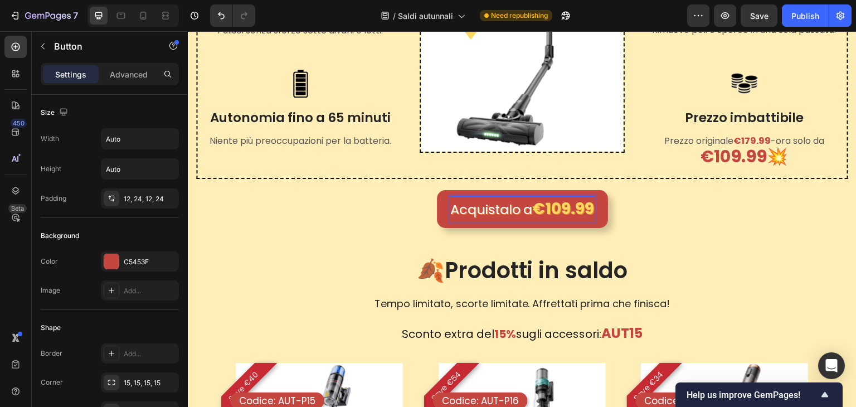
click at [517, 214] on p "Acquistalo a €109.99" at bounding box center [522, 209] width 144 height 25
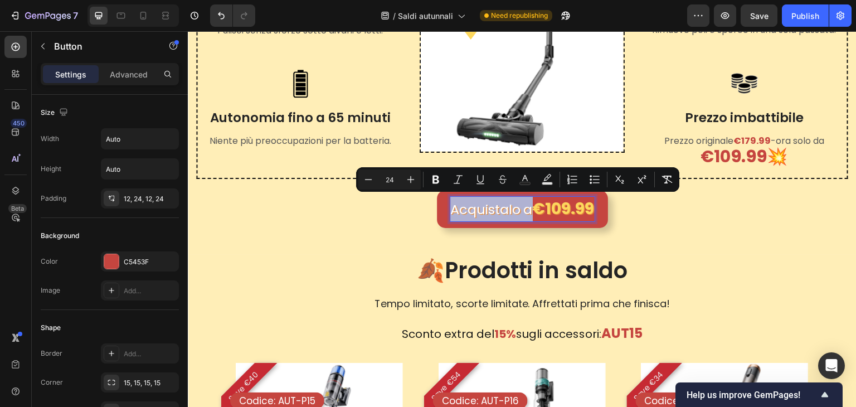
click at [533, 215] on strong "€109.99" at bounding box center [563, 209] width 62 height 22
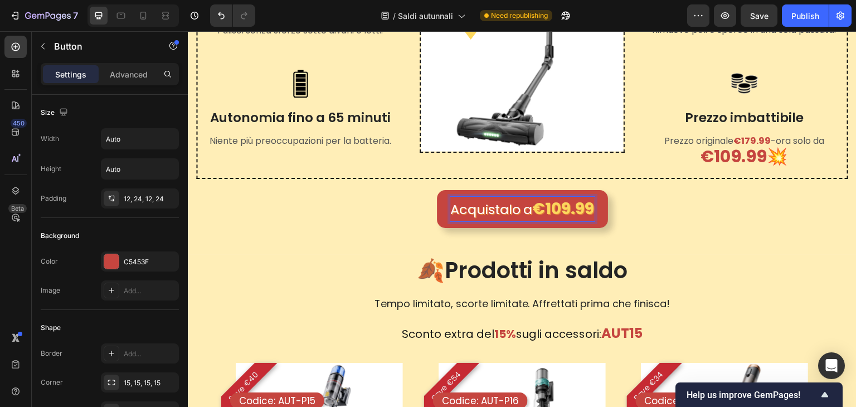
click at [525, 210] on p "Acquistalo a €109.99" at bounding box center [522, 209] width 144 height 25
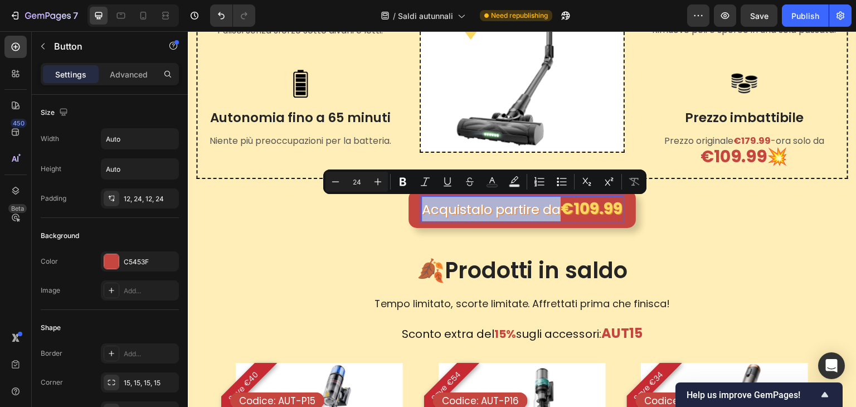
drag, startPoint x: 556, startPoint y: 208, endPoint x: 404, endPoint y: 208, distance: 151.5
click at [408, 208] on link "Acquistalo partire da €109.99" at bounding box center [521, 209] width 227 height 38
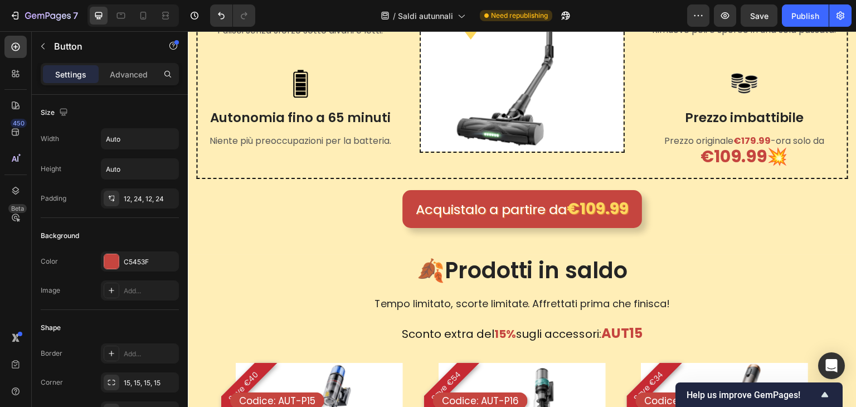
click at [679, 202] on div "Acquistalo a partire da €109.99 Button 0" at bounding box center [522, 209] width 652 height 38
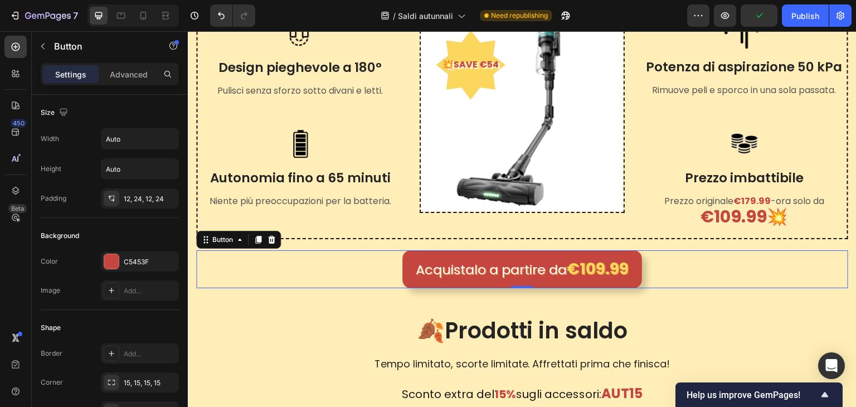
scroll to position [224, 0]
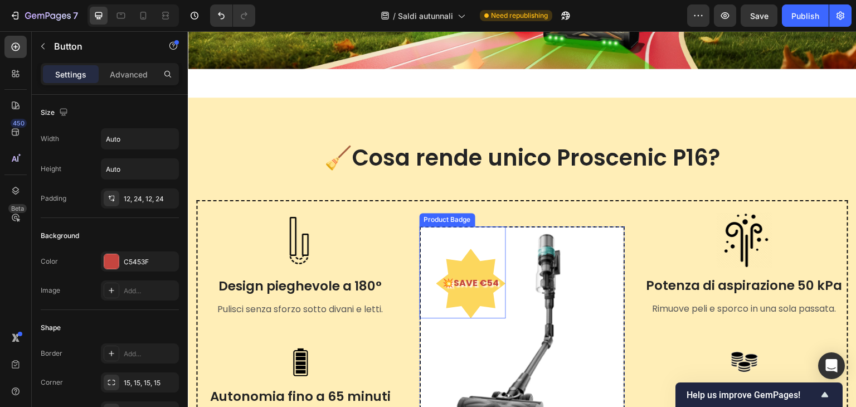
click at [485, 264] on div "💥SAVE €54" at bounding box center [471, 283] width 70 height 70
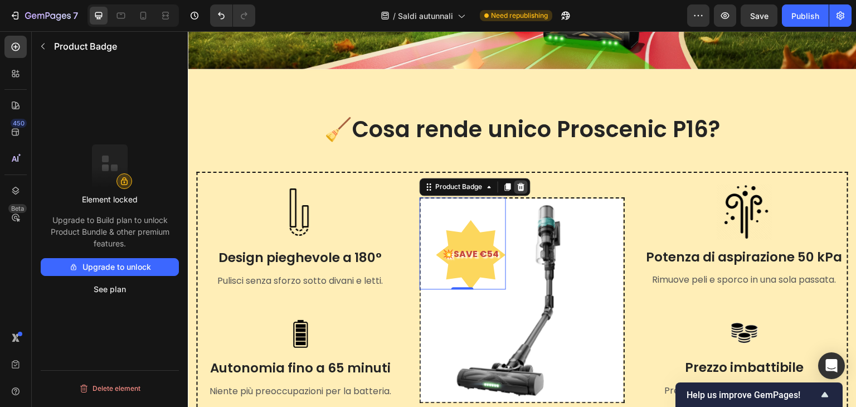
click at [519, 185] on icon at bounding box center [520, 186] width 9 height 9
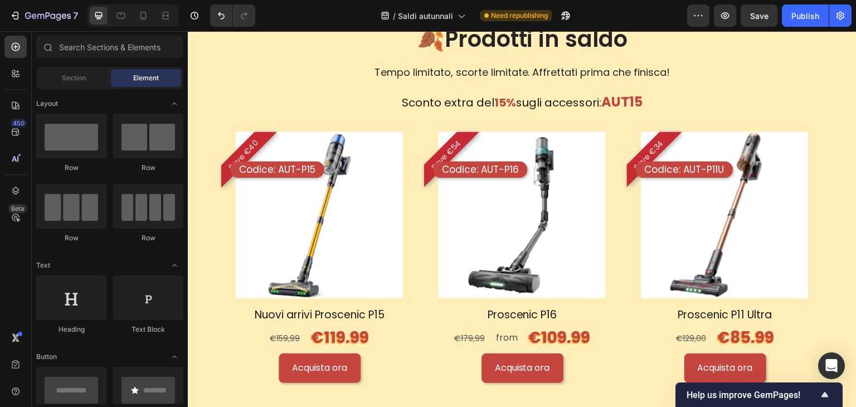
scroll to position [1004, 0]
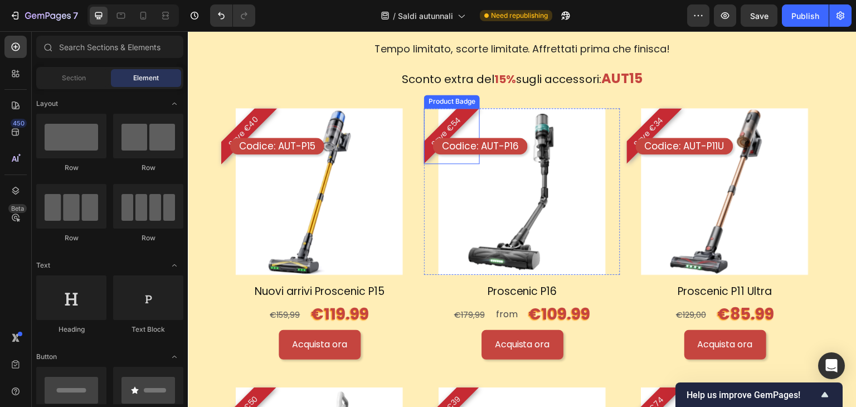
click at [462, 119] on pre "Save €54" at bounding box center [447, 132] width 50 height 50
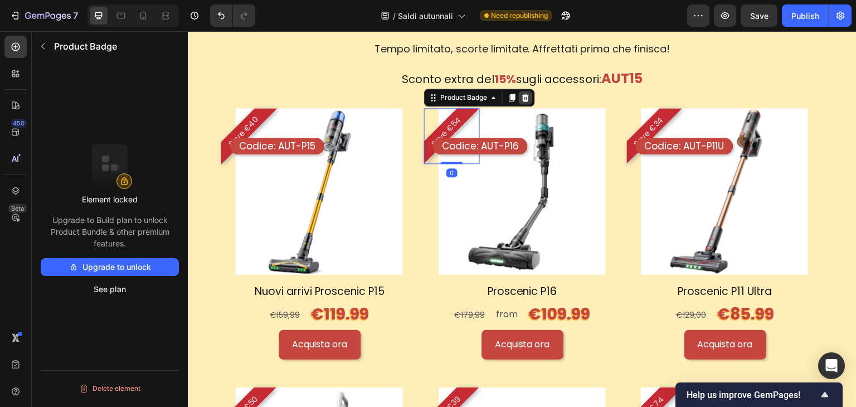
click at [526, 99] on icon at bounding box center [525, 97] width 9 height 9
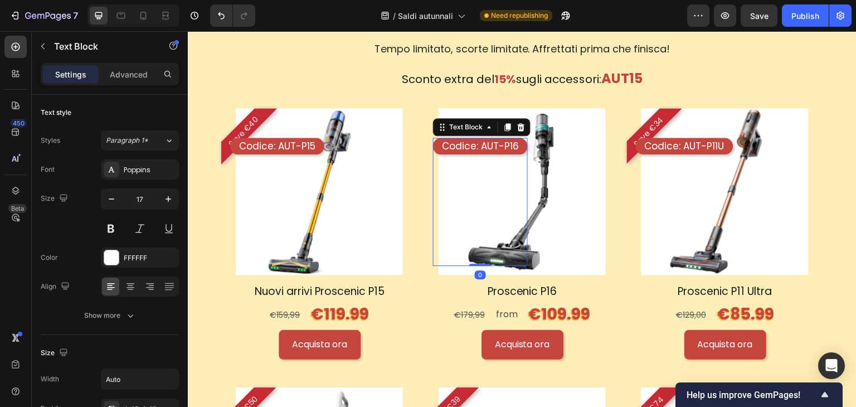
click at [515, 140] on div "Codice: AUT-P16" at bounding box center [480, 146] width 95 height 17
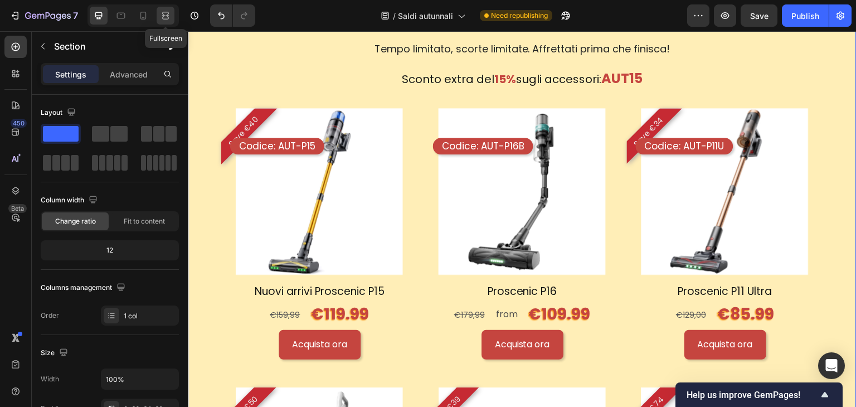
click at [165, 18] on icon at bounding box center [165, 15] width 11 height 11
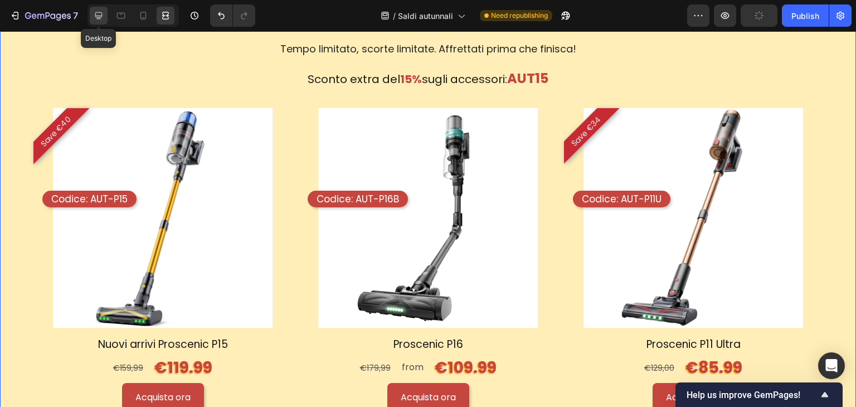
click at [98, 19] on icon at bounding box center [98, 15] width 7 height 7
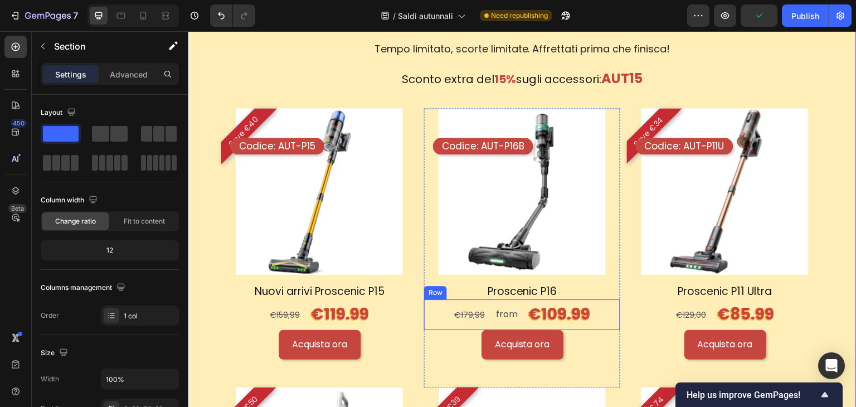
click at [518, 312] on div "€179,99 Product Price Product Price from Text Block €109.99 Text Block Row" at bounding box center [522, 314] width 196 height 30
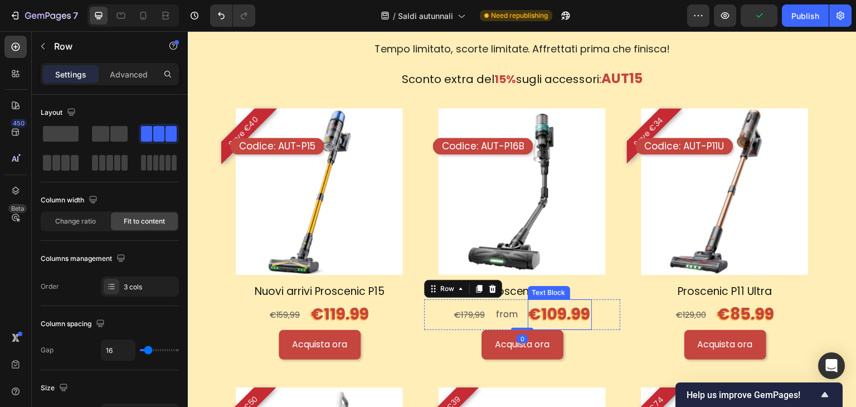
click at [529, 310] on p "€109.99" at bounding box center [560, 314] width 62 height 28
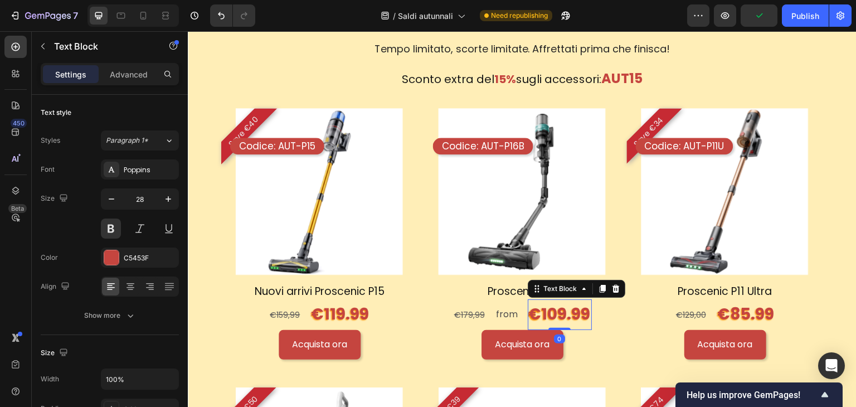
click at [529, 310] on p "€109.99" at bounding box center [560, 314] width 62 height 28
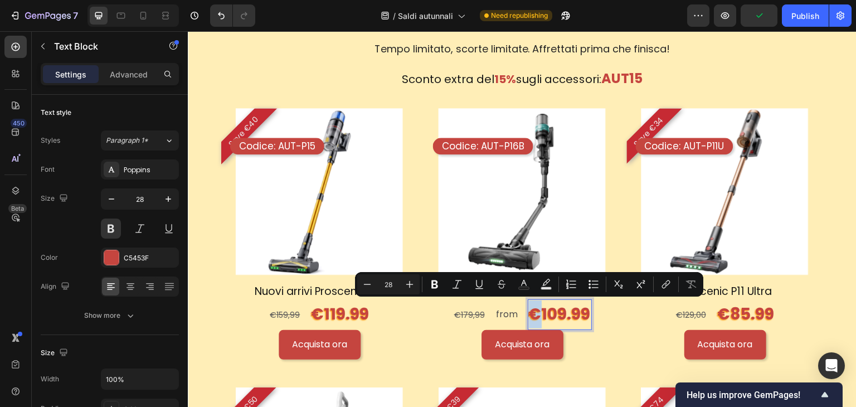
click at [529, 317] on p "€109.99" at bounding box center [560, 314] width 62 height 28
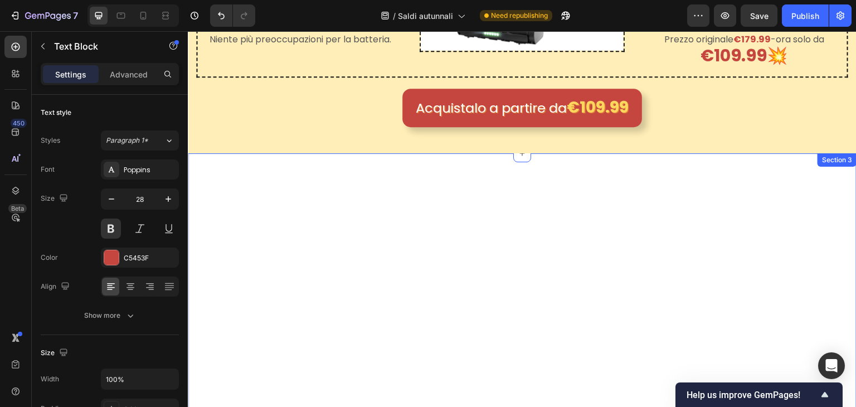
scroll to position [558, 0]
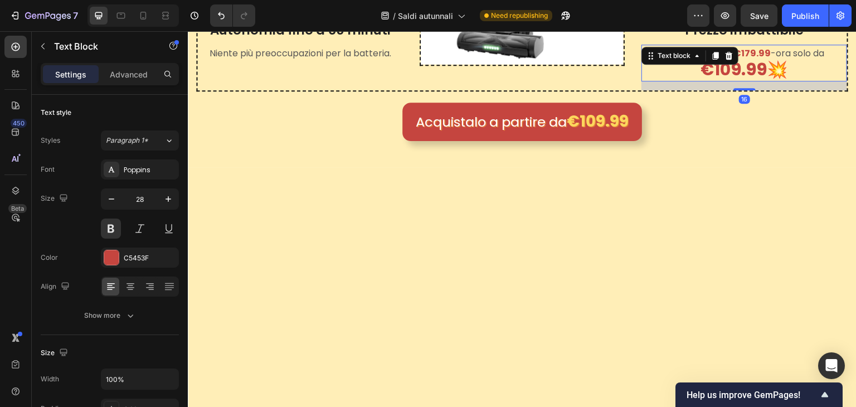
click at [775, 65] on strong "€109.99💥" at bounding box center [744, 69] width 87 height 24
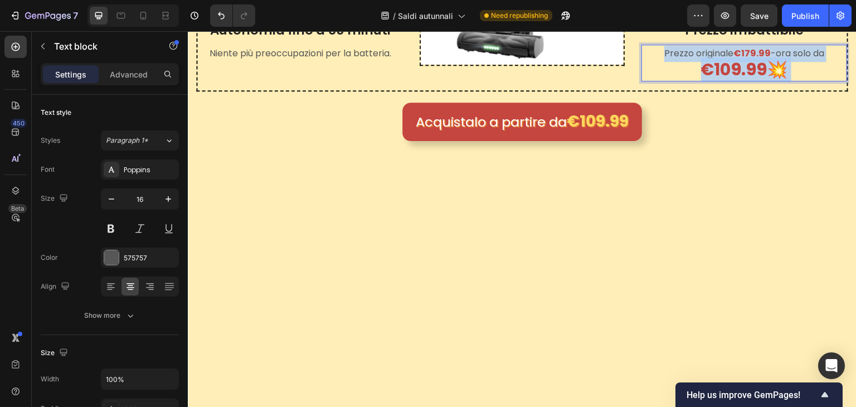
drag, startPoint x: 778, startPoint y: 70, endPoint x: 764, endPoint y: 75, distance: 15.3
click at [764, 75] on strong "€109.99💥" at bounding box center [744, 69] width 87 height 24
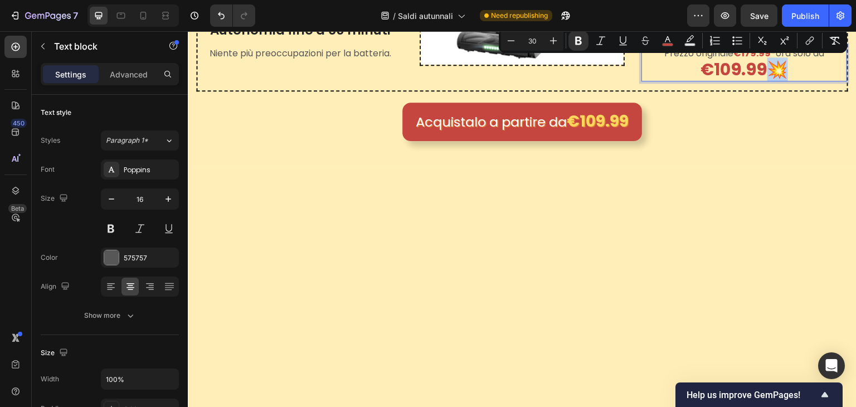
drag, startPoint x: 767, startPoint y: 71, endPoint x: 774, endPoint y: 67, distance: 7.7
click at [774, 67] on strong "€109.99💥" at bounding box center [744, 69] width 87 height 24
copy strong "💥"
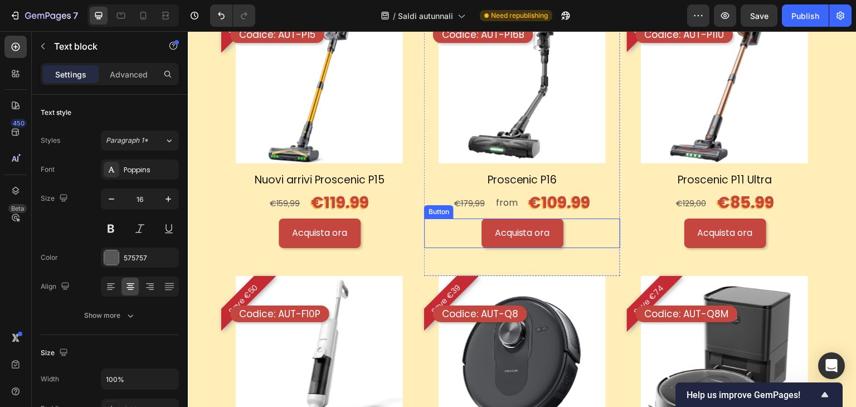
scroll to position [1004, 0]
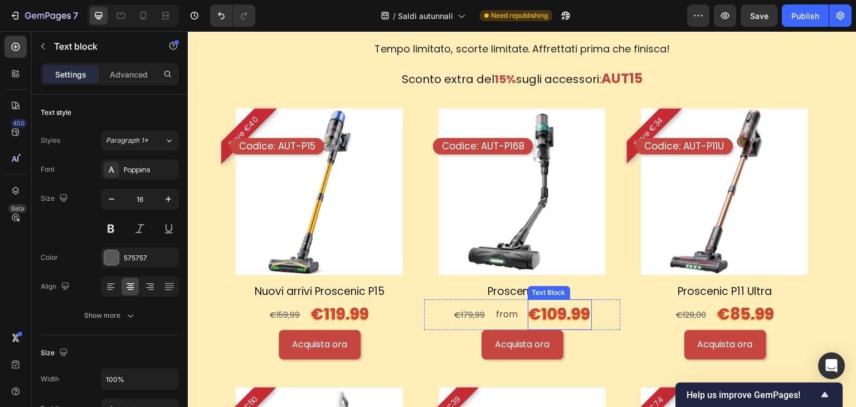
click at [545, 314] on p "€109.99" at bounding box center [560, 314] width 62 height 28
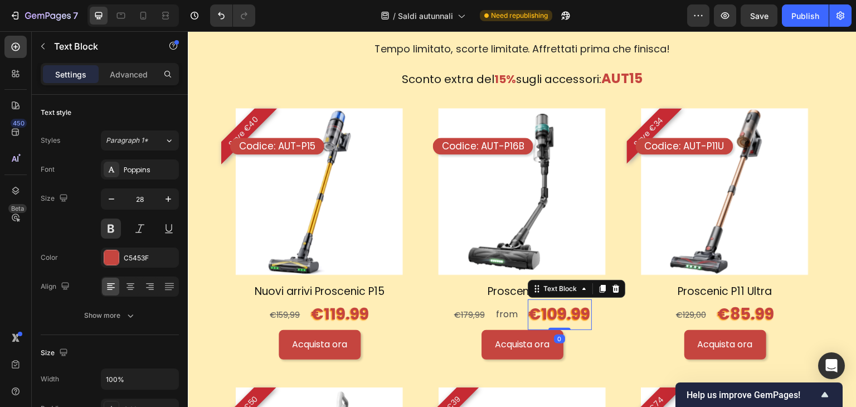
drag, startPoint x: 545, startPoint y: 314, endPoint x: 538, endPoint y: 314, distance: 7.2
click at [545, 314] on p "€109.99" at bounding box center [560, 314] width 62 height 28
click at [529, 314] on p "€109.99" at bounding box center [560, 314] width 62 height 28
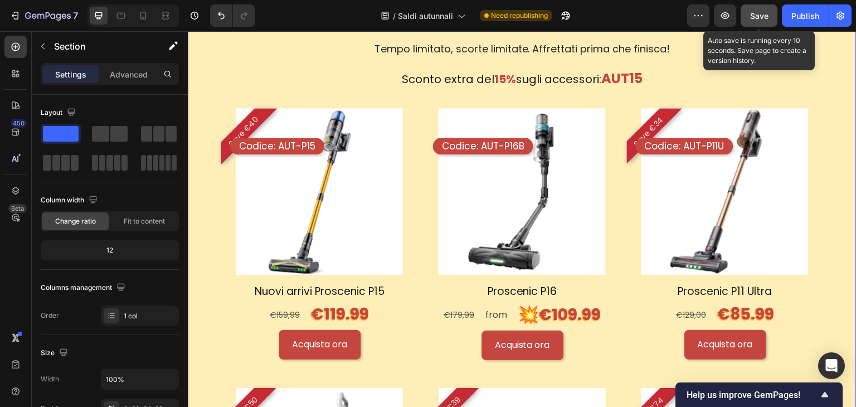
click at [769, 11] on button "Save" at bounding box center [758, 15] width 37 height 22
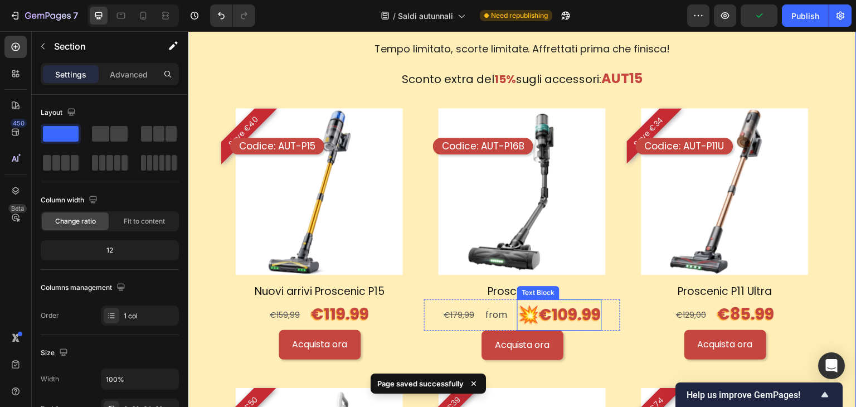
click at [518, 310] on strong "💥" at bounding box center [528, 314] width 21 height 24
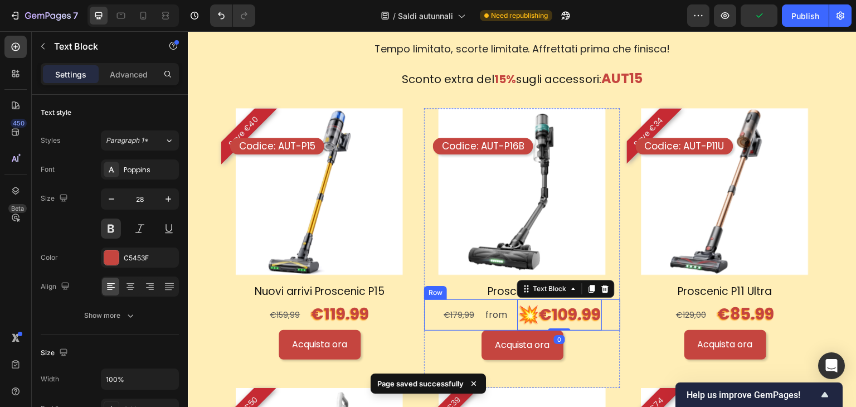
click at [499, 312] on p "from" at bounding box center [496, 315] width 22 height 16
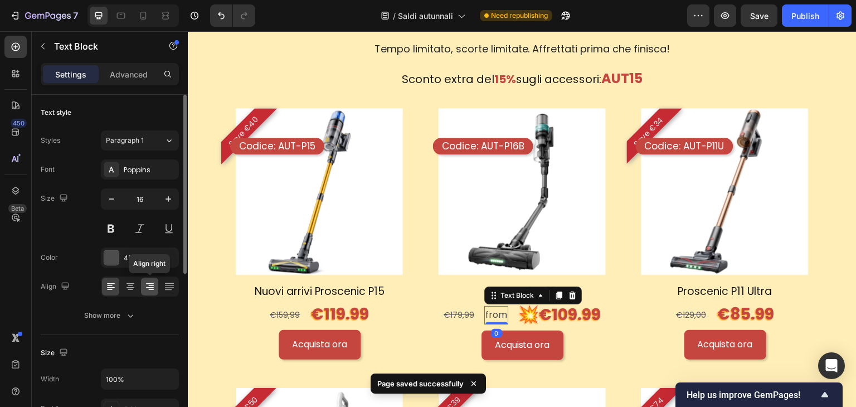
click at [154, 286] on icon at bounding box center [149, 286] width 11 height 11
click at [548, 311] on p "💥 €109.99" at bounding box center [559, 314] width 82 height 28
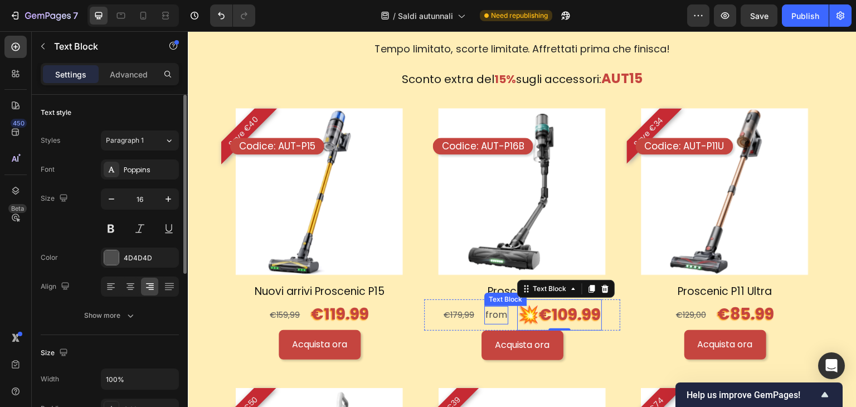
click at [491, 313] on p "from" at bounding box center [496, 315] width 22 height 16
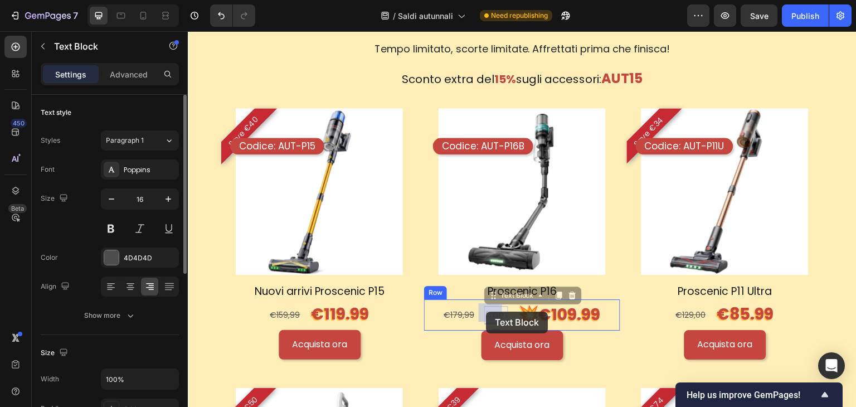
scroll to position [998, 0]
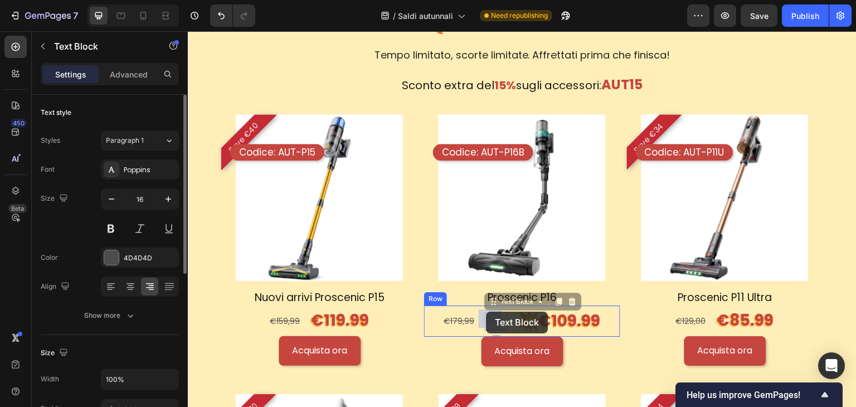
drag, startPoint x: 497, startPoint y: 311, endPoint x: 486, endPoint y: 311, distance: 11.1
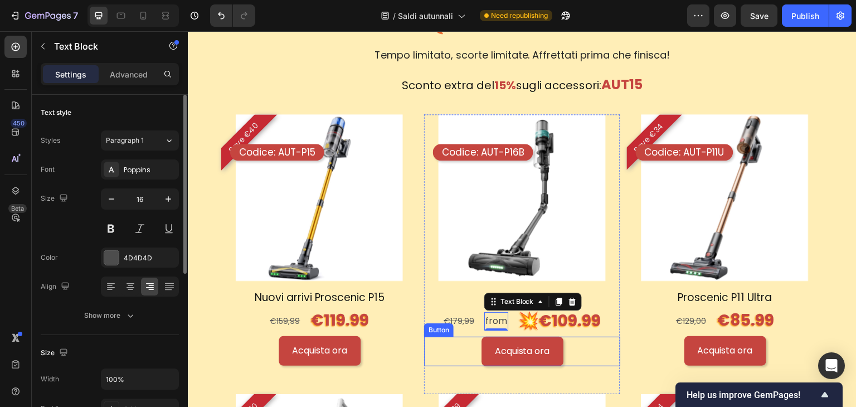
click at [594, 349] on div "Acquista ora Button" at bounding box center [522, 351] width 196 height 30
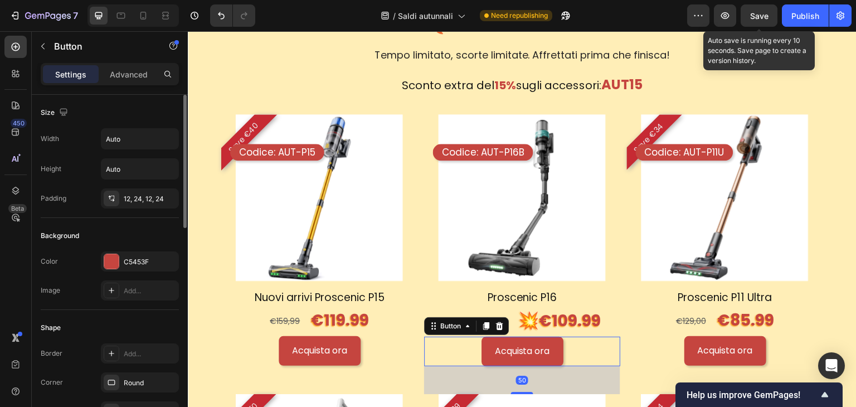
click at [755, 14] on span "Save" at bounding box center [759, 15] width 18 height 9
click at [799, 16] on div "Publish" at bounding box center [805, 16] width 28 height 12
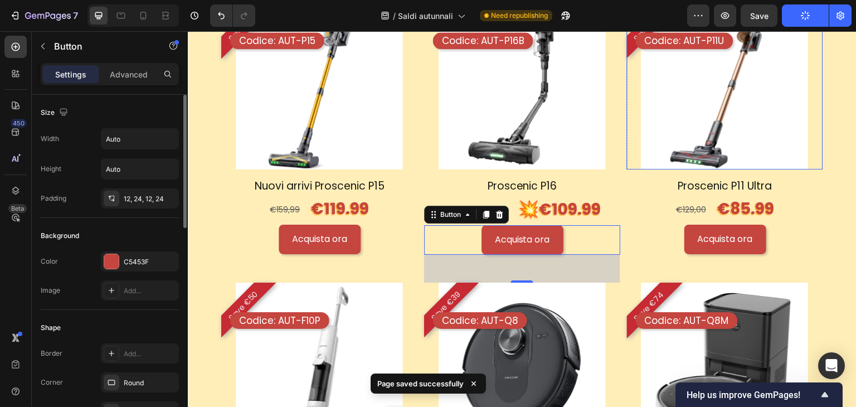
scroll to position [1053, 0]
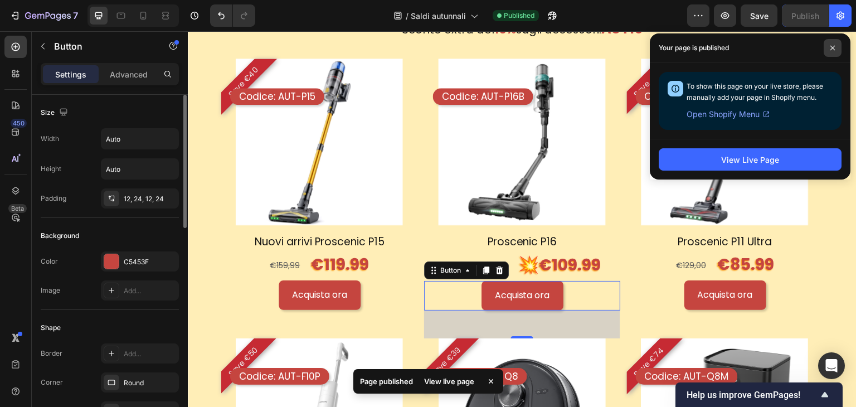
click at [835, 45] on span at bounding box center [832, 48] width 18 height 18
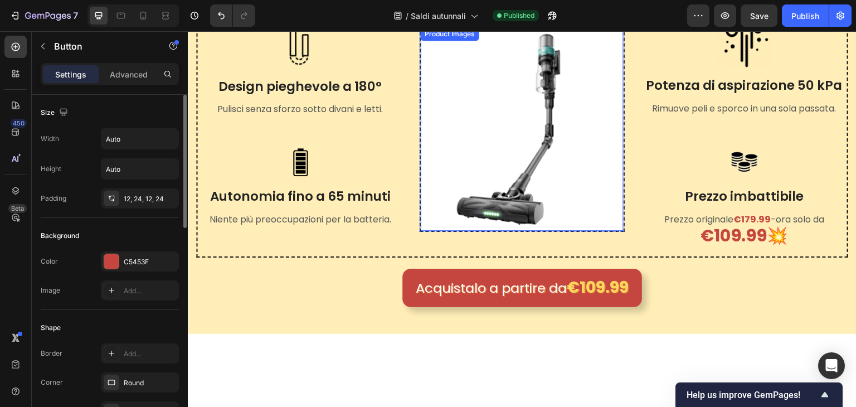
scroll to position [390, 0]
